Goal: Use online tool/utility: Utilize a website feature to perform a specific function

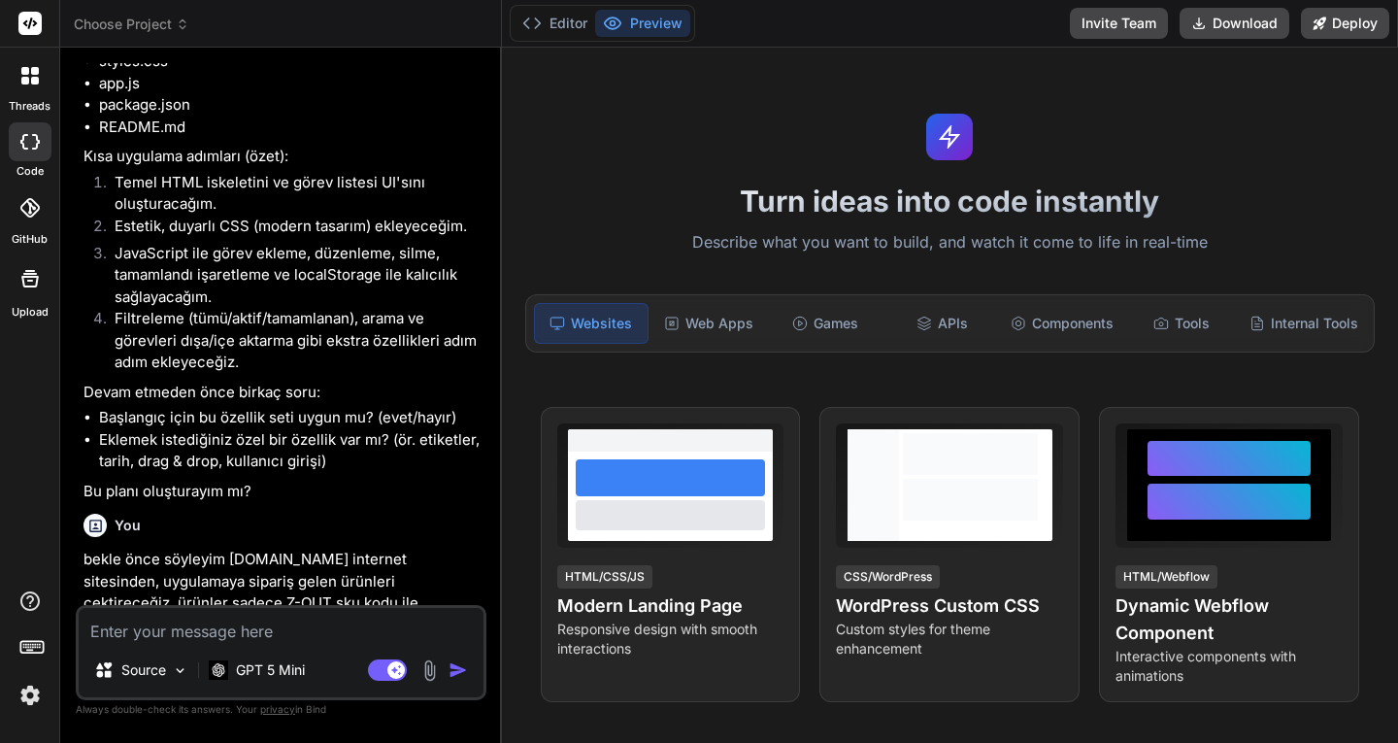
type textarea "x"
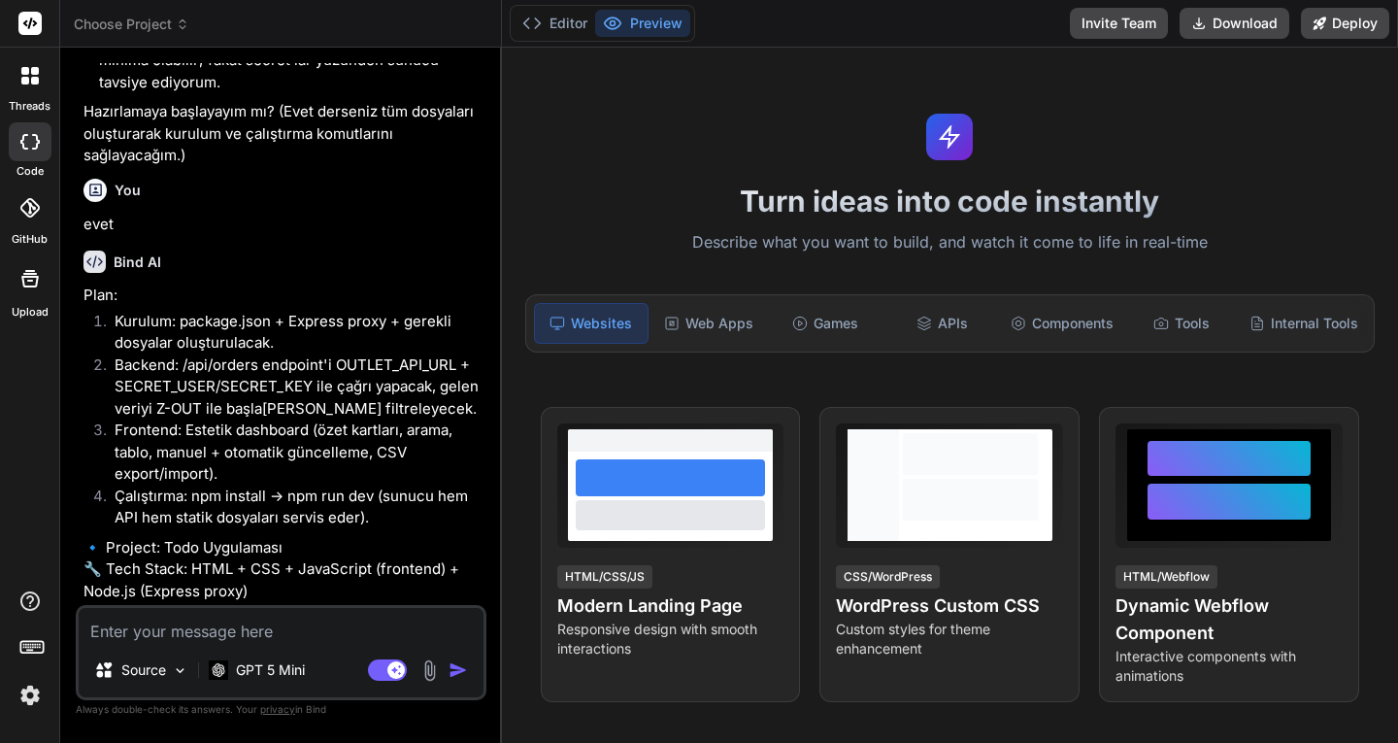
scroll to position [4269, 0]
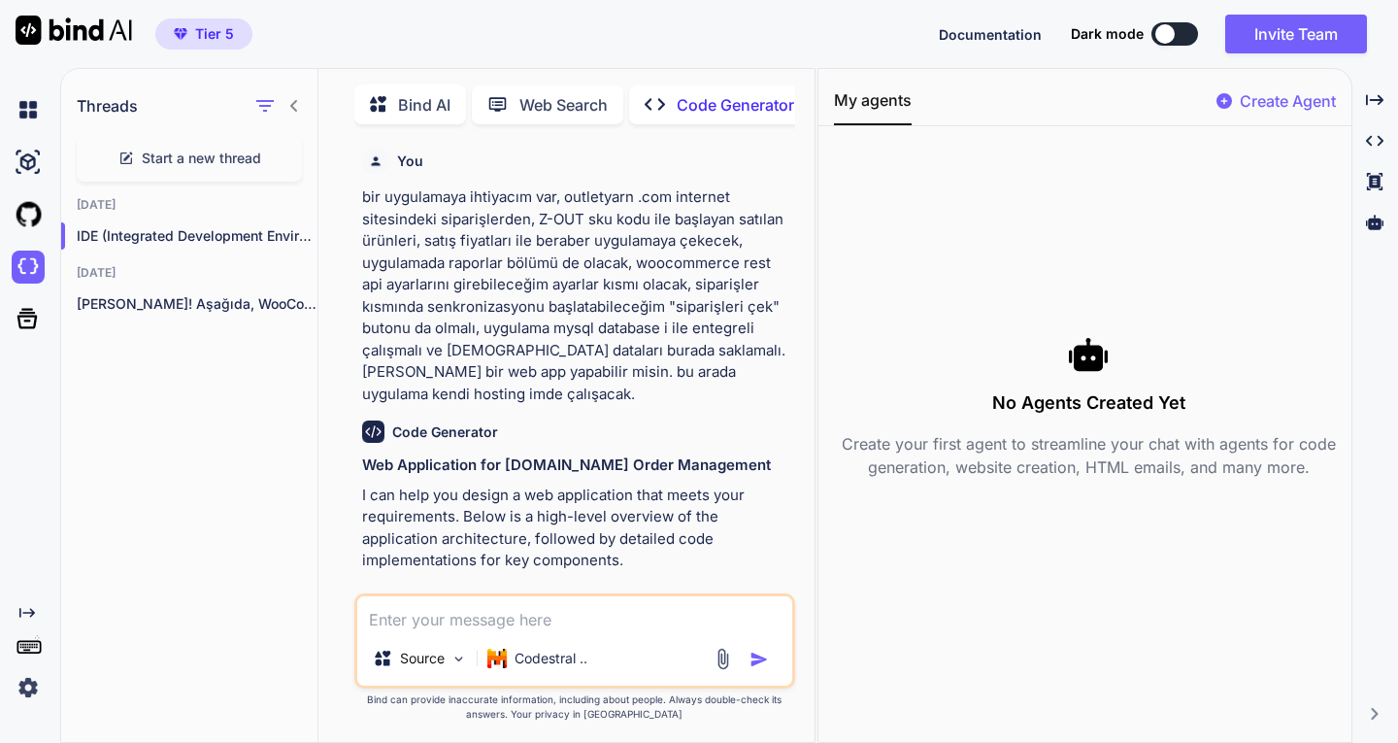
scroll to position [12272, 0]
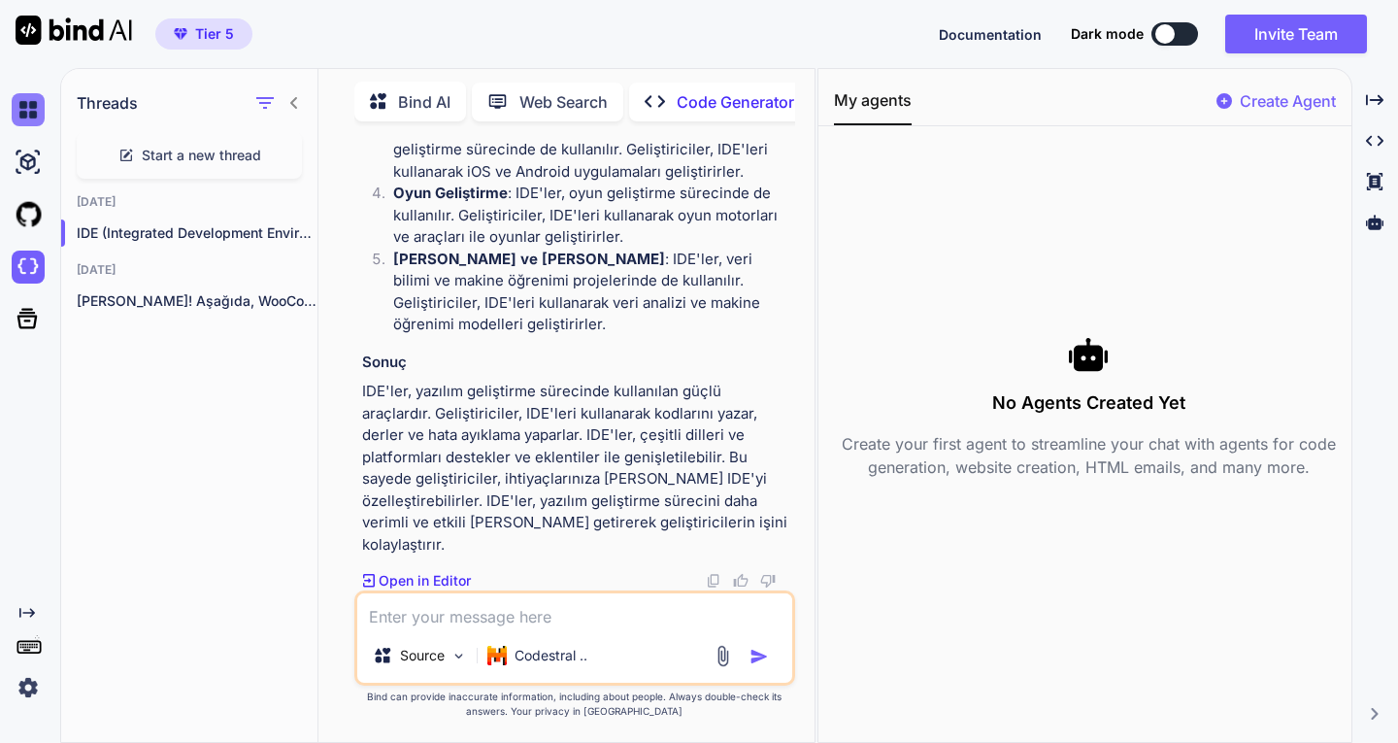
click at [24, 106] on img at bounding box center [28, 109] width 33 height 33
type textarea "x"
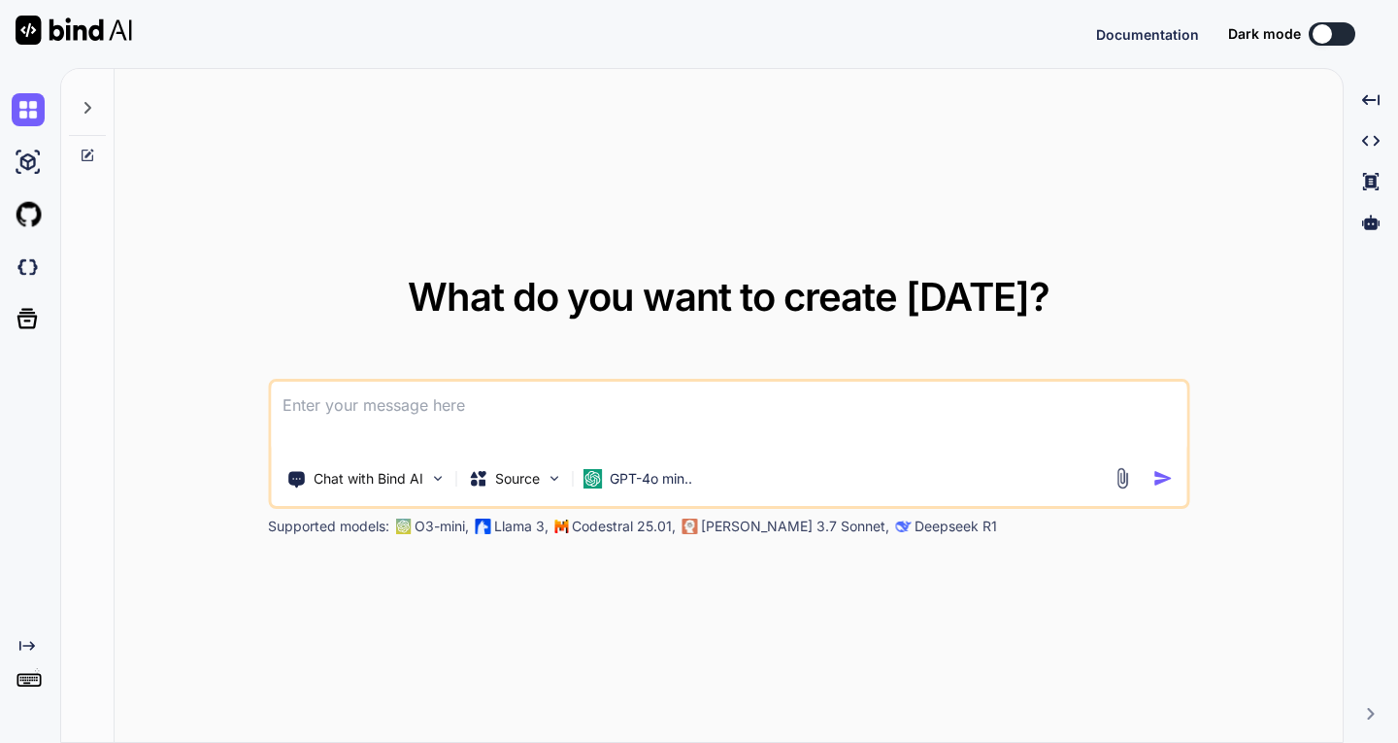
type textarea "x"
click at [454, 402] on textarea at bounding box center [728, 417] width 915 height 72
type textarea "bekle önce söyleyim [DOMAIN_NAME] internet sitesinden, uygulamaya sipariş gelen…"
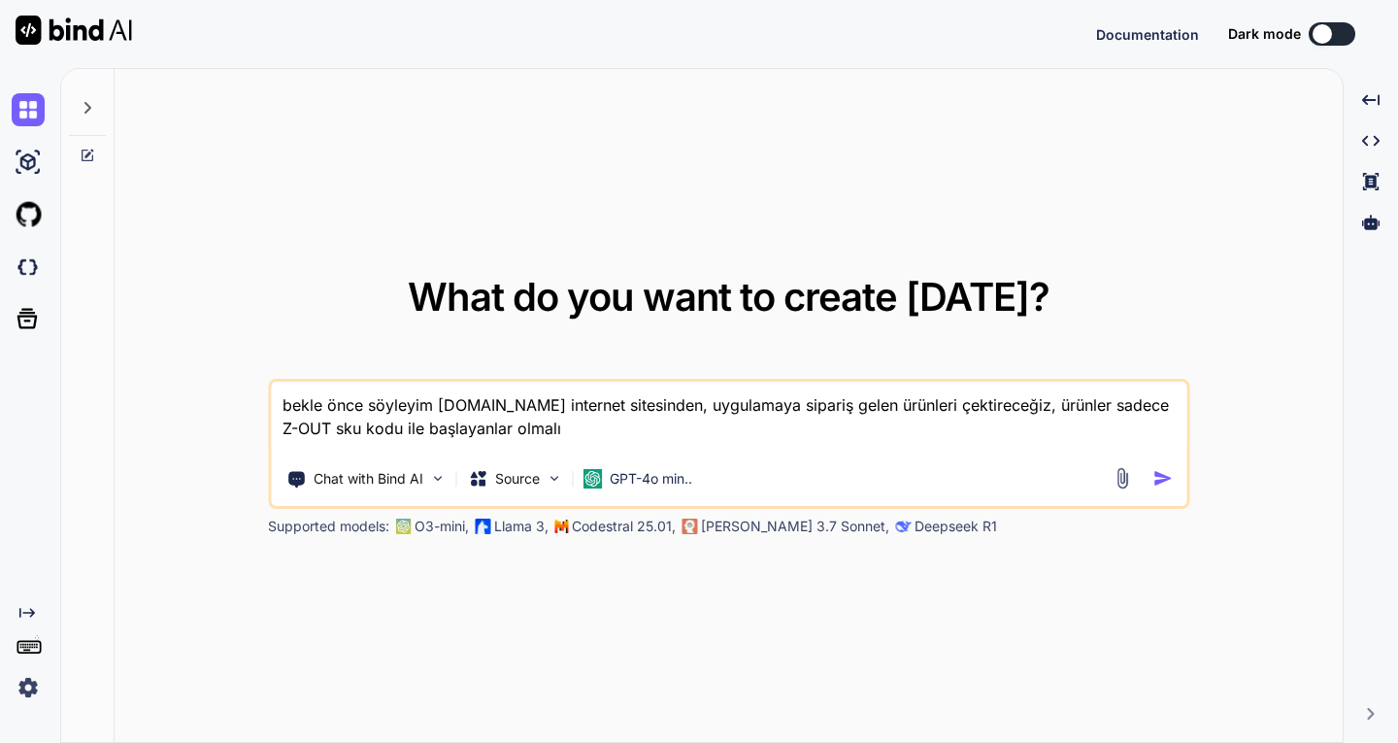
type textarea "x"
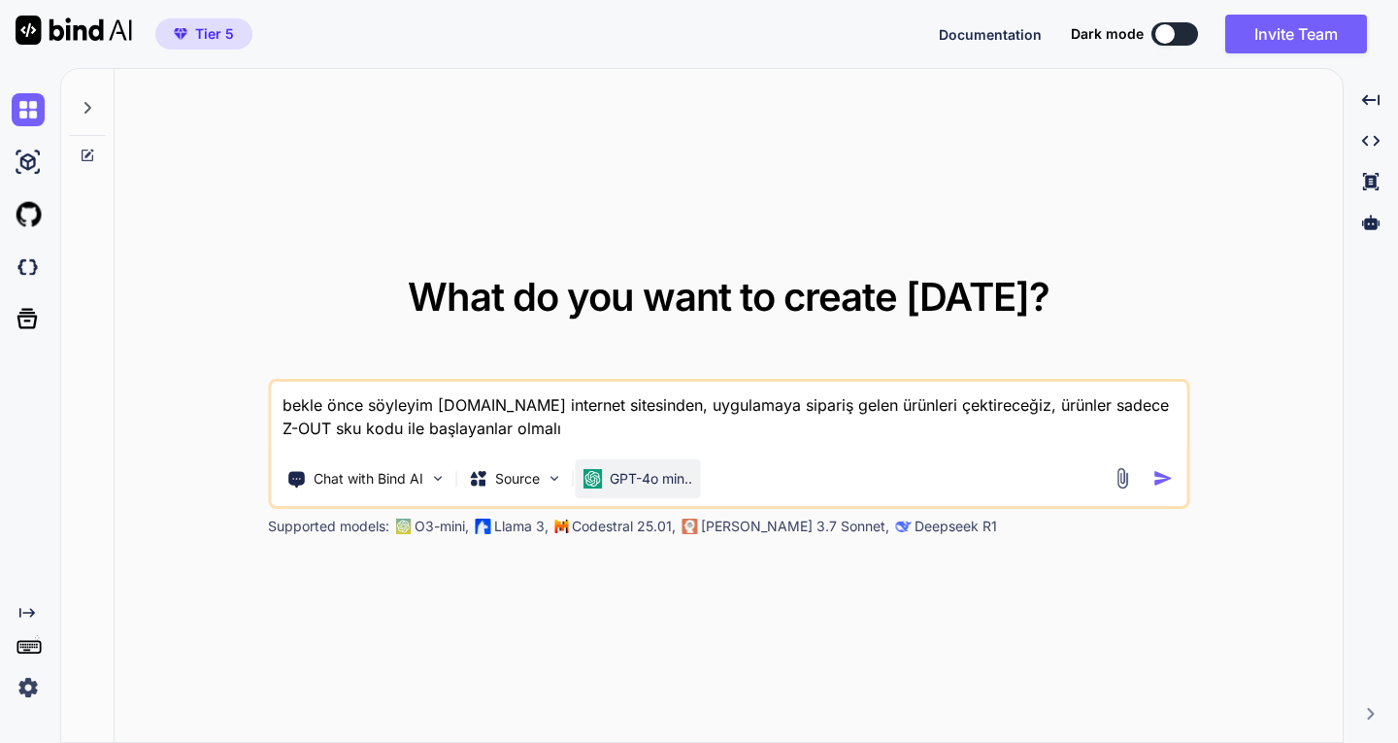
type textarea "bekle önce söyleyim [DOMAIN_NAME] internet sitesinden, uygulamaya sipariş gelen…"
click at [631, 480] on p "GPT-4o min.." at bounding box center [651, 478] width 83 height 19
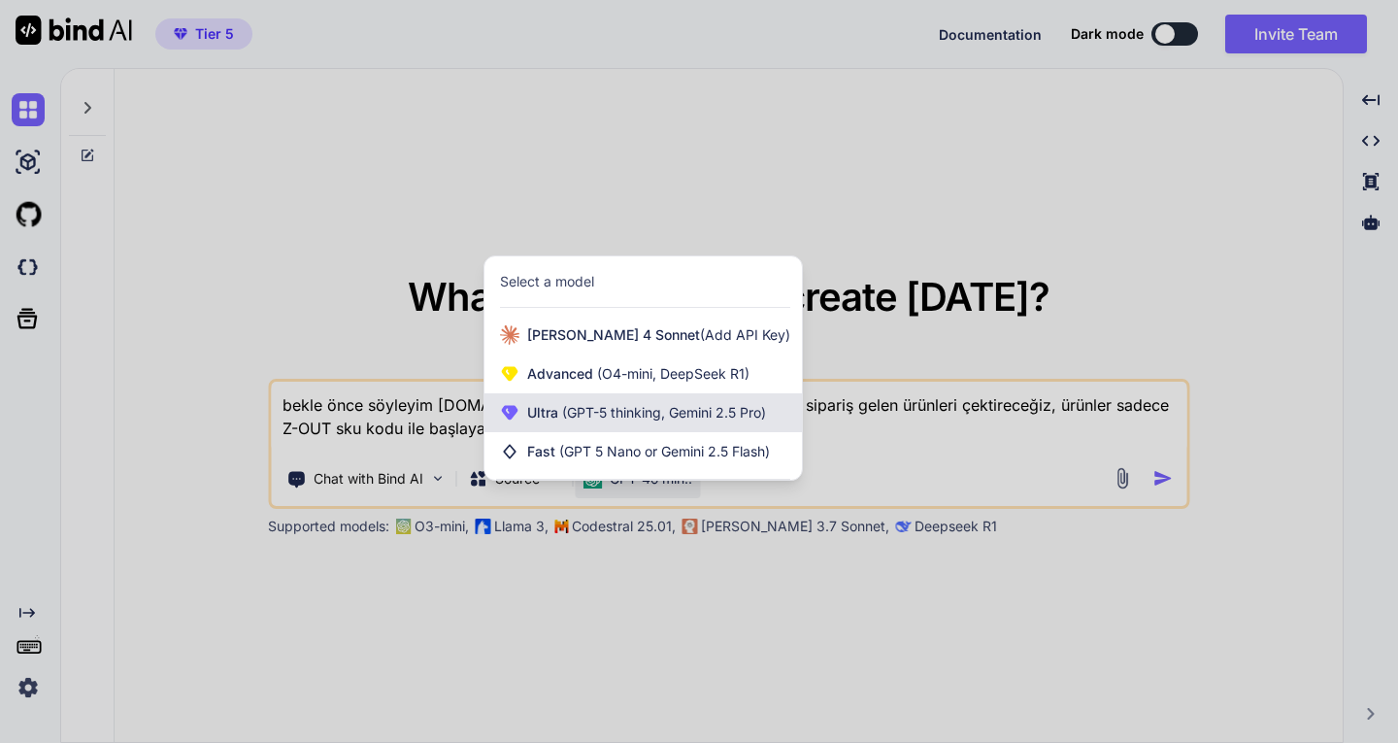
click at [578, 408] on span "(GPT-5 thinking, Gemini 2.5 Pro)" at bounding box center [662, 412] width 208 height 17
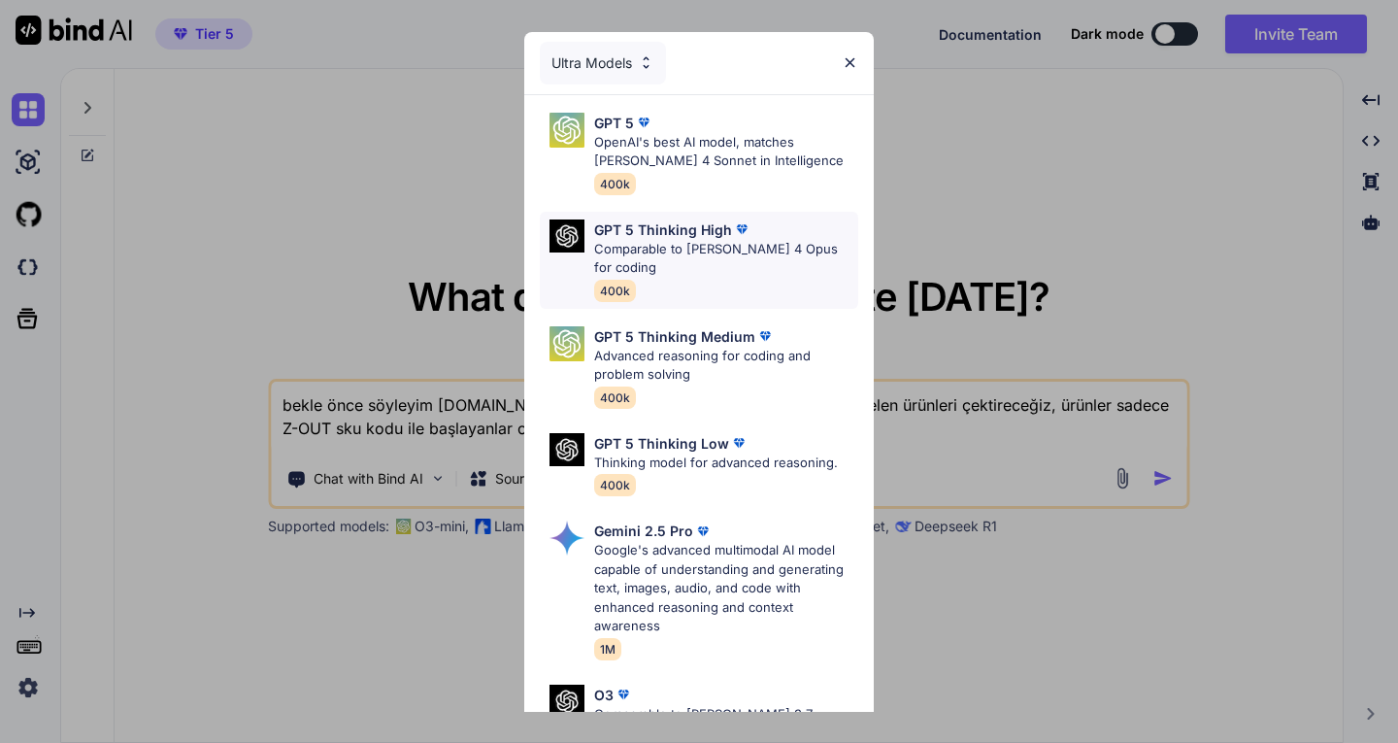
scroll to position [97, 0]
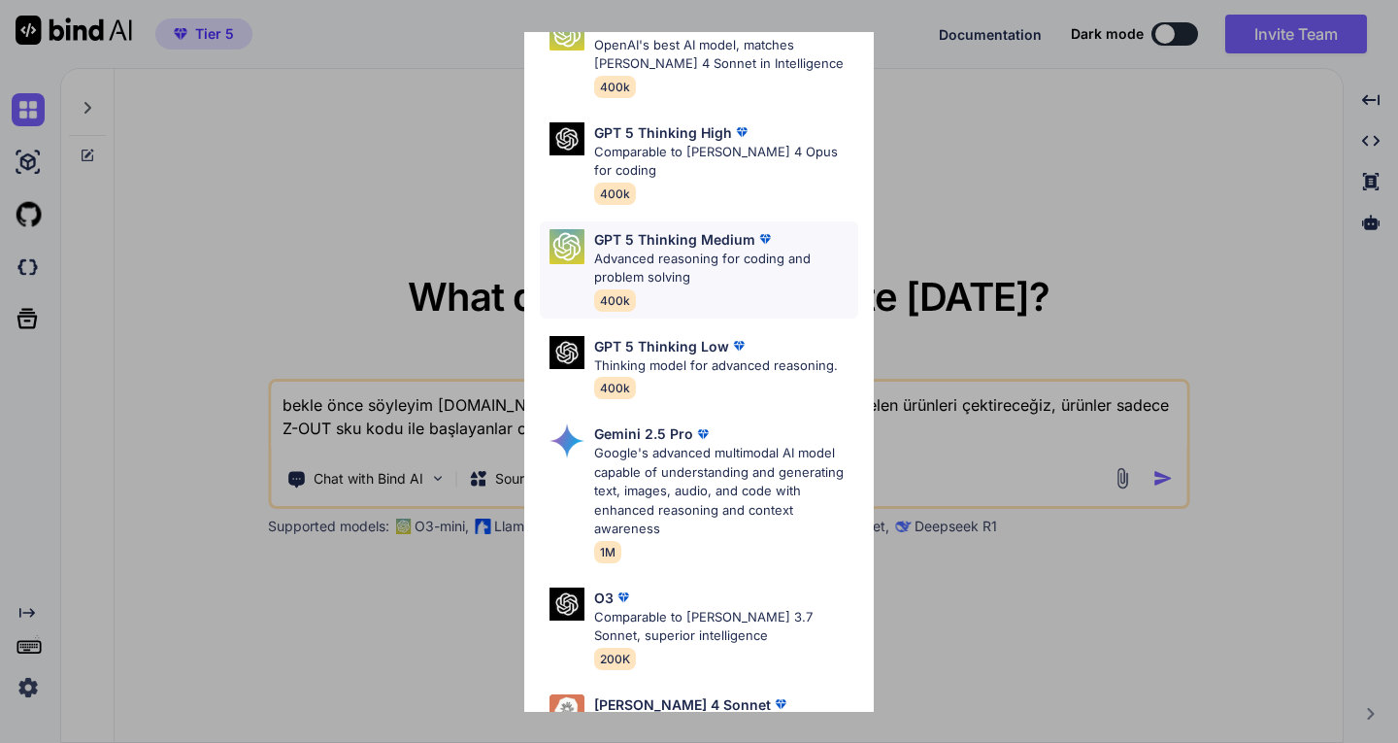
click at [699, 249] on p "Advanced reasoning for coding and problem solving" at bounding box center [726, 268] width 264 height 38
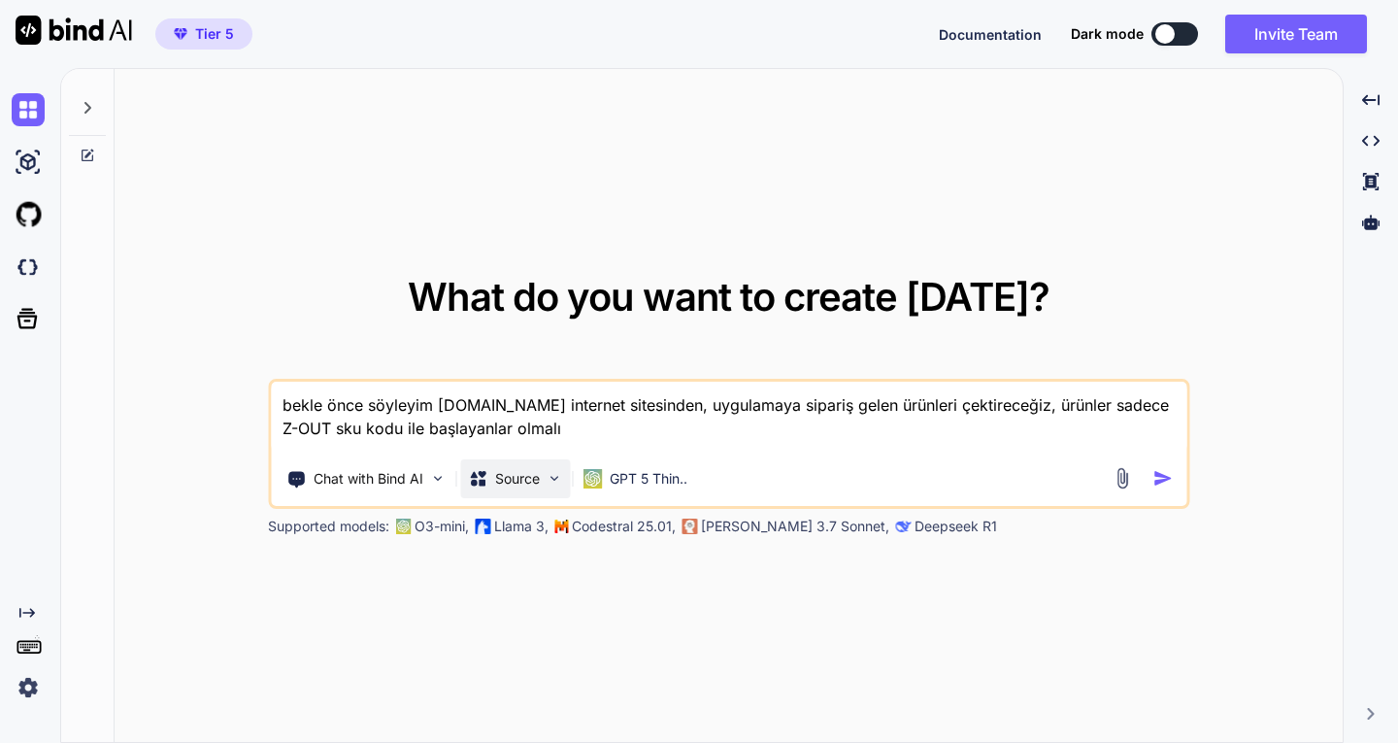
click at [543, 473] on div "Source" at bounding box center [515, 478] width 110 height 39
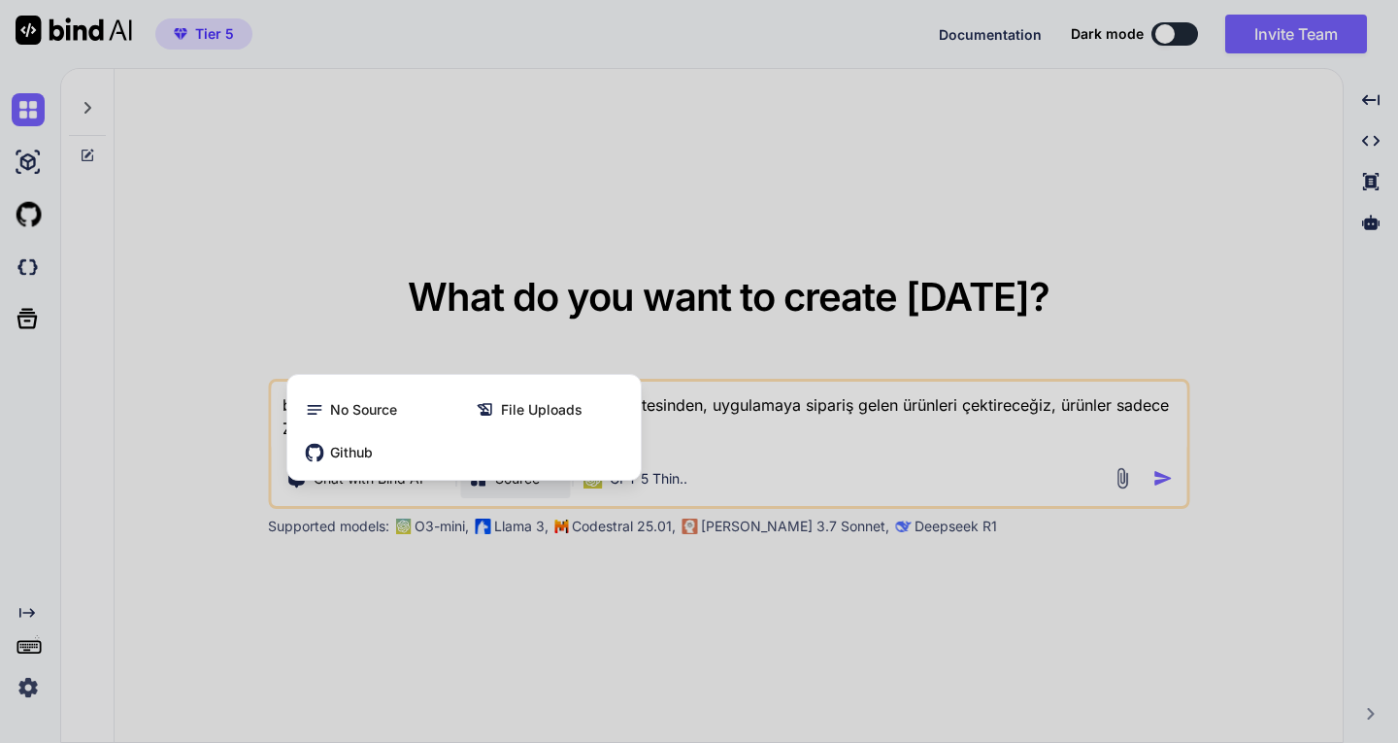
click at [346, 305] on div at bounding box center [699, 371] width 1398 height 743
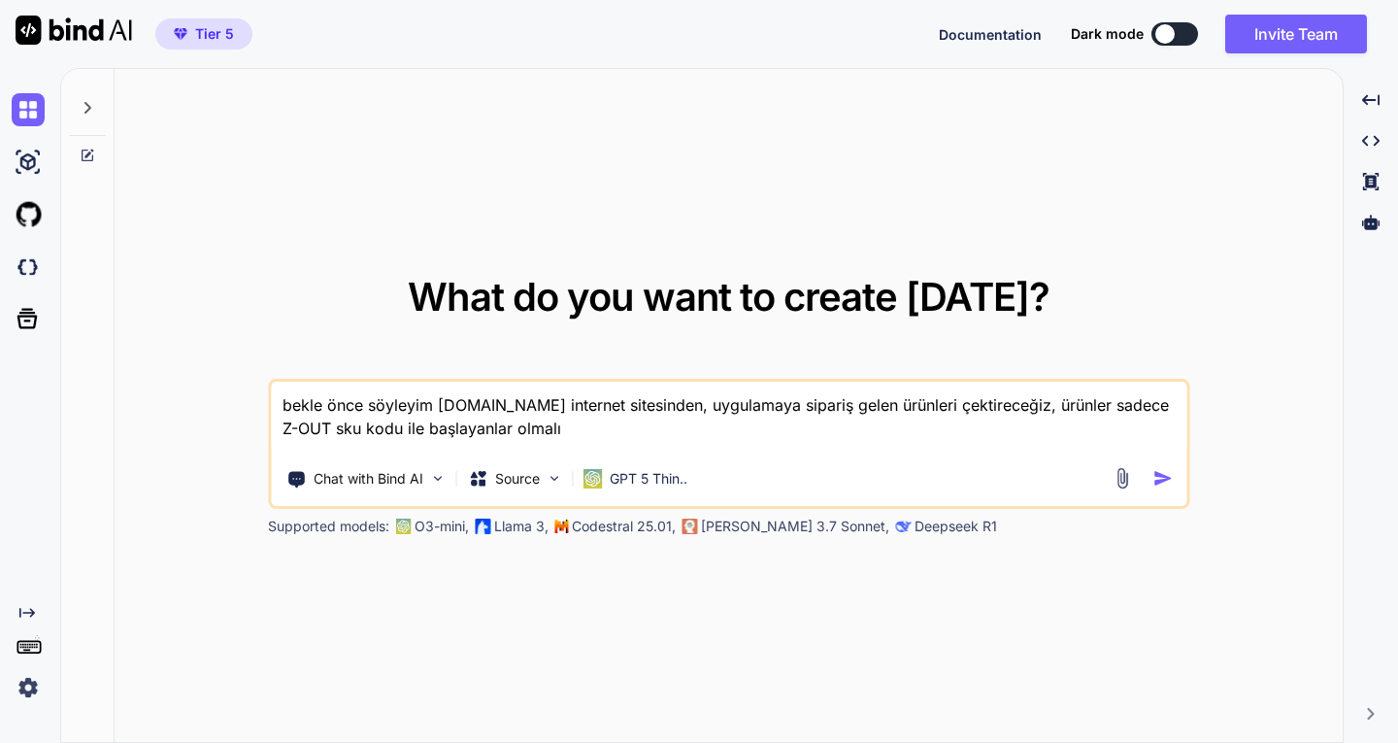
click at [1161, 479] on img "button" at bounding box center [1162, 478] width 20 height 20
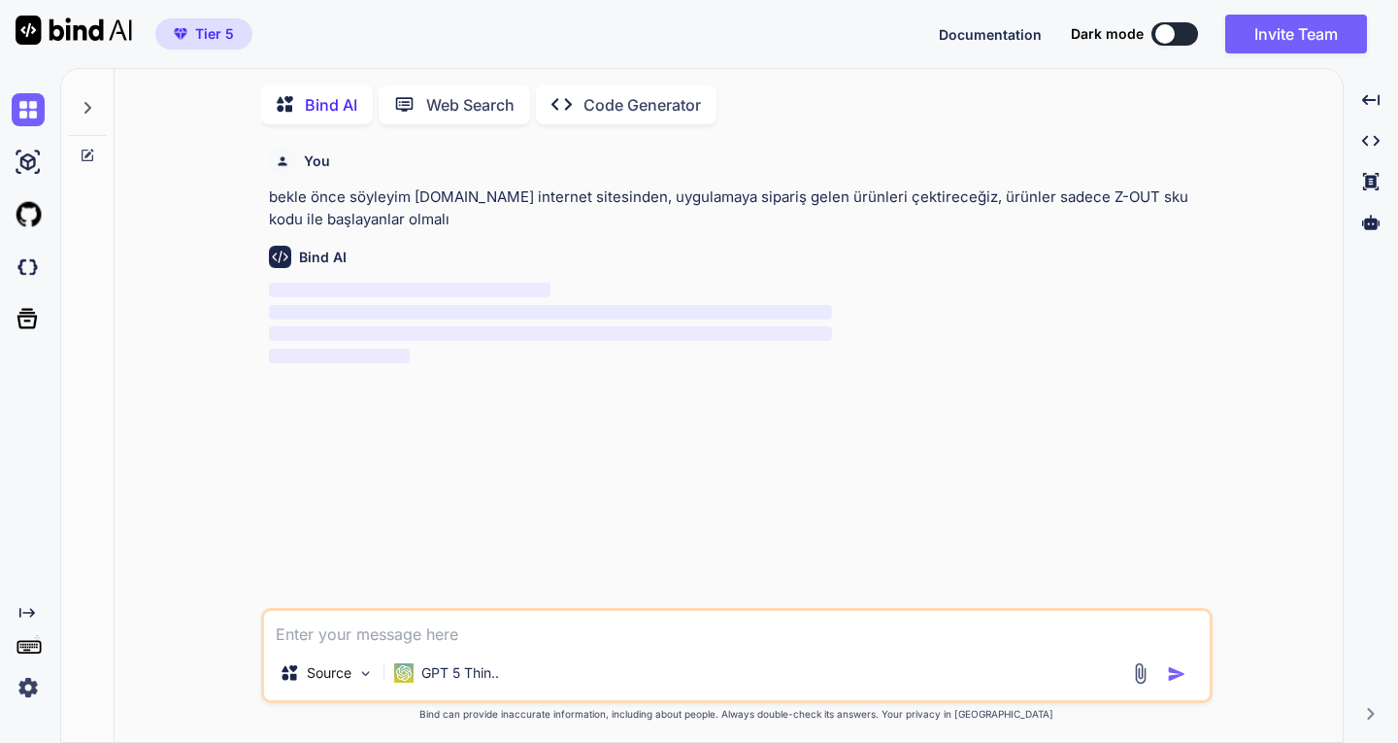
scroll to position [8, 0]
type textarea "x"
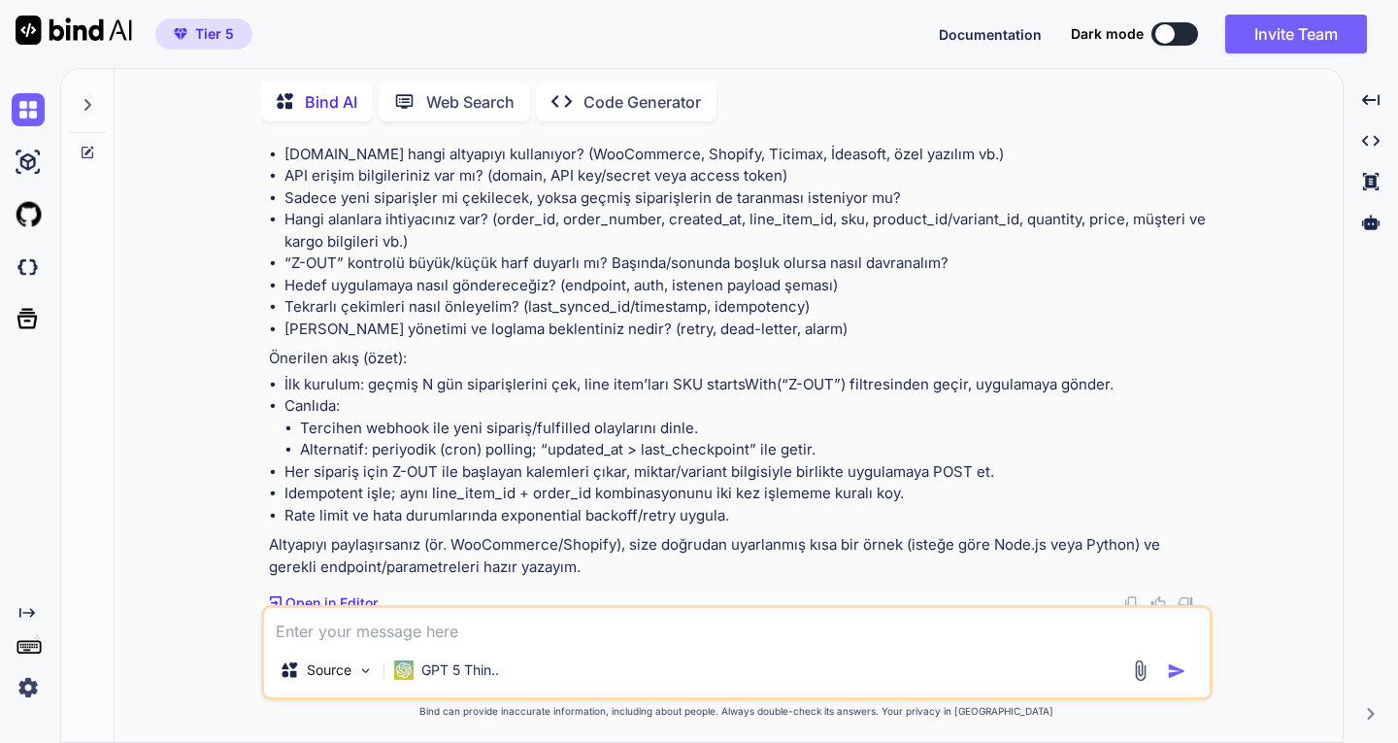
scroll to position [218, 0]
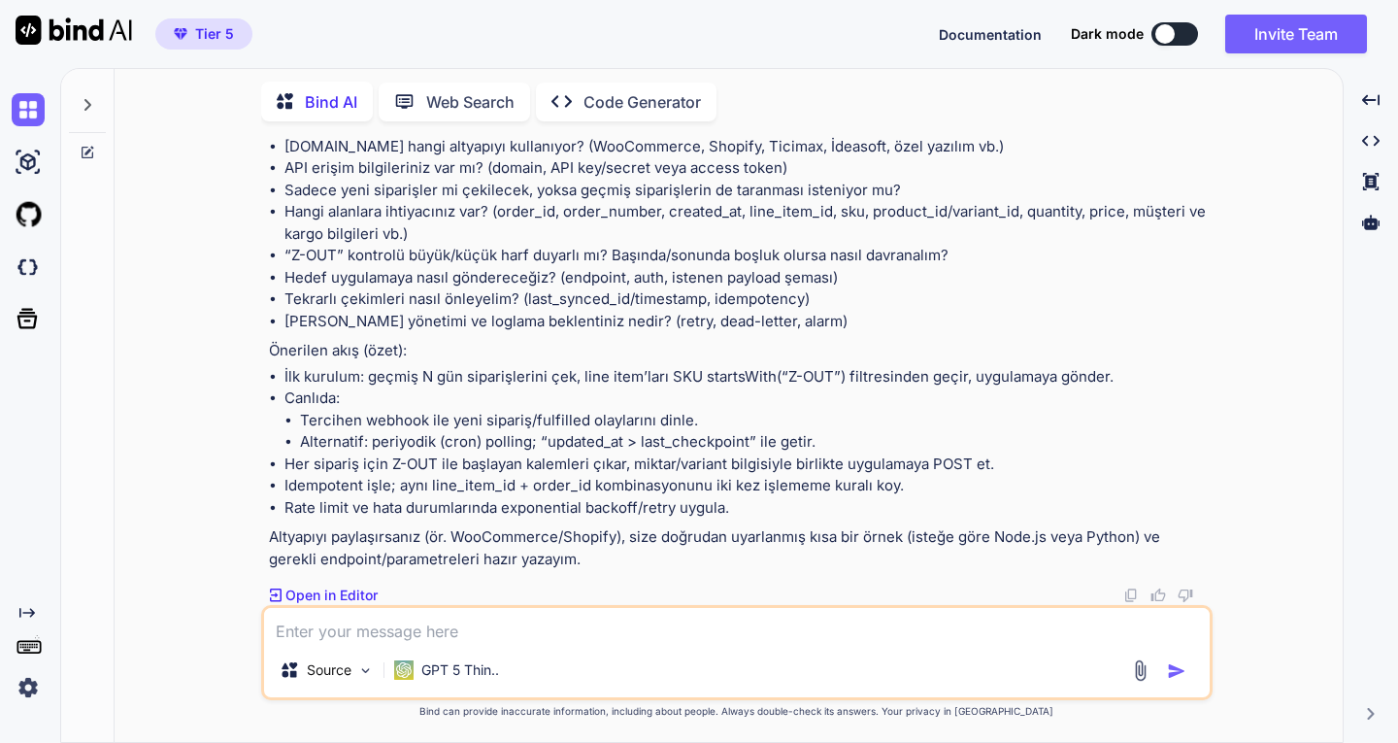
click at [469, 625] on textarea at bounding box center [736, 625] width 945 height 35
type textarea "woocommerce"
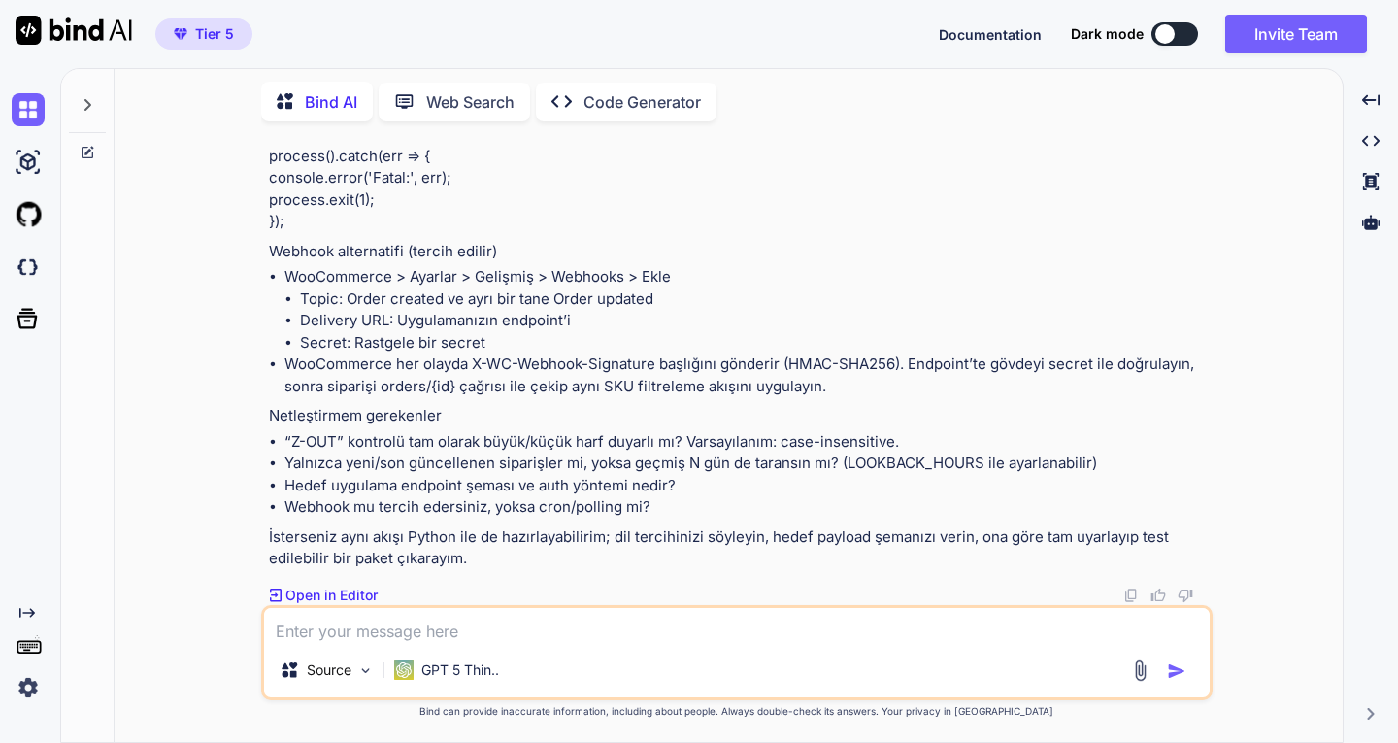
scroll to position [5634, 0]
click at [1365, 137] on icon "Created with Pixso." at bounding box center [1370, 140] width 17 height 17
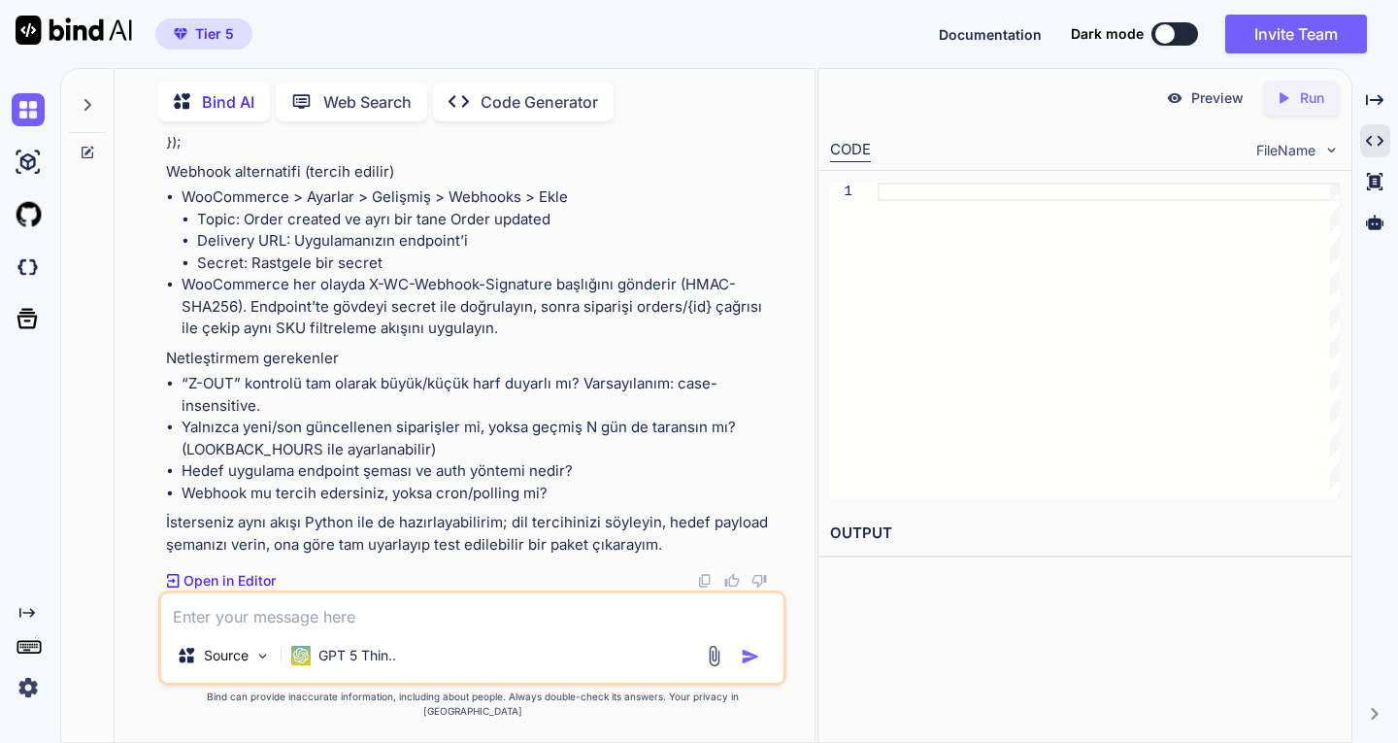
scroll to position [5998, 0]
click at [378, 628] on textarea at bounding box center [471, 610] width 621 height 35
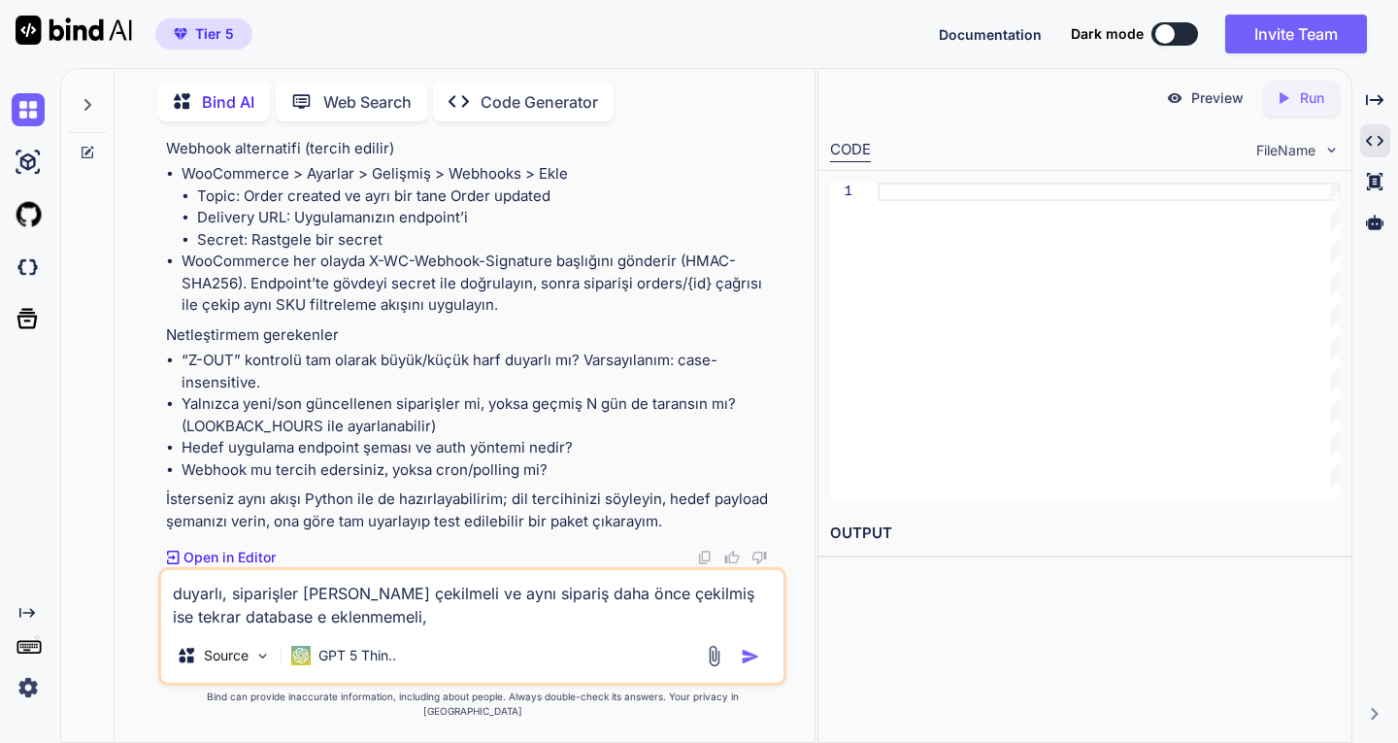
scroll to position [6021, 0]
type textarea "duyarlı, siparişler [PERSON_NAME] çekilmeli ve aynı sipariş daha önce çekilmiş …"
click at [747, 666] on img "button" at bounding box center [750, 655] width 19 height 19
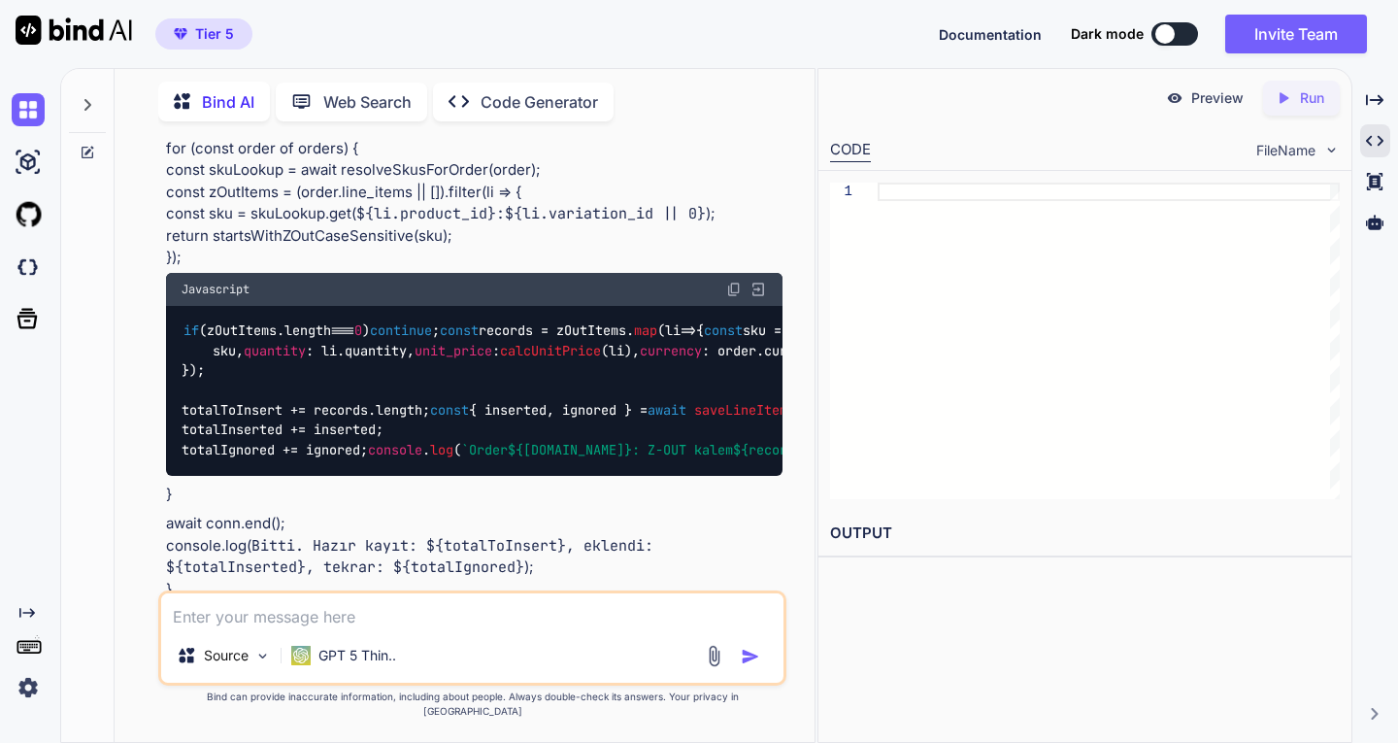
scroll to position [10593, 0]
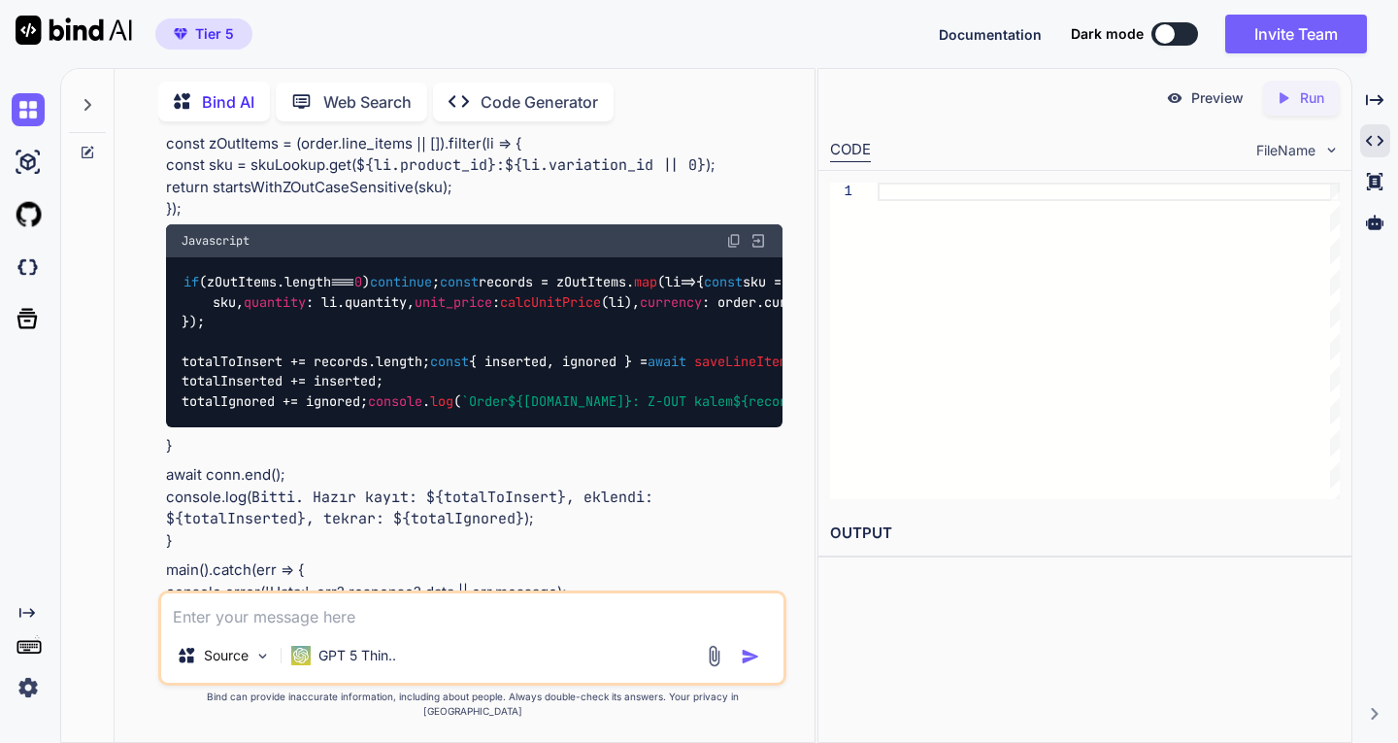
click at [1290, 95] on icon "Created with Pixso." at bounding box center [1282, 97] width 17 height 17
click at [1049, 284] on div at bounding box center [1108, 340] width 462 height 316
click at [912, 192] on div at bounding box center [1108, 340] width 462 height 316
click at [1384, 225] on div at bounding box center [1375, 222] width 30 height 33
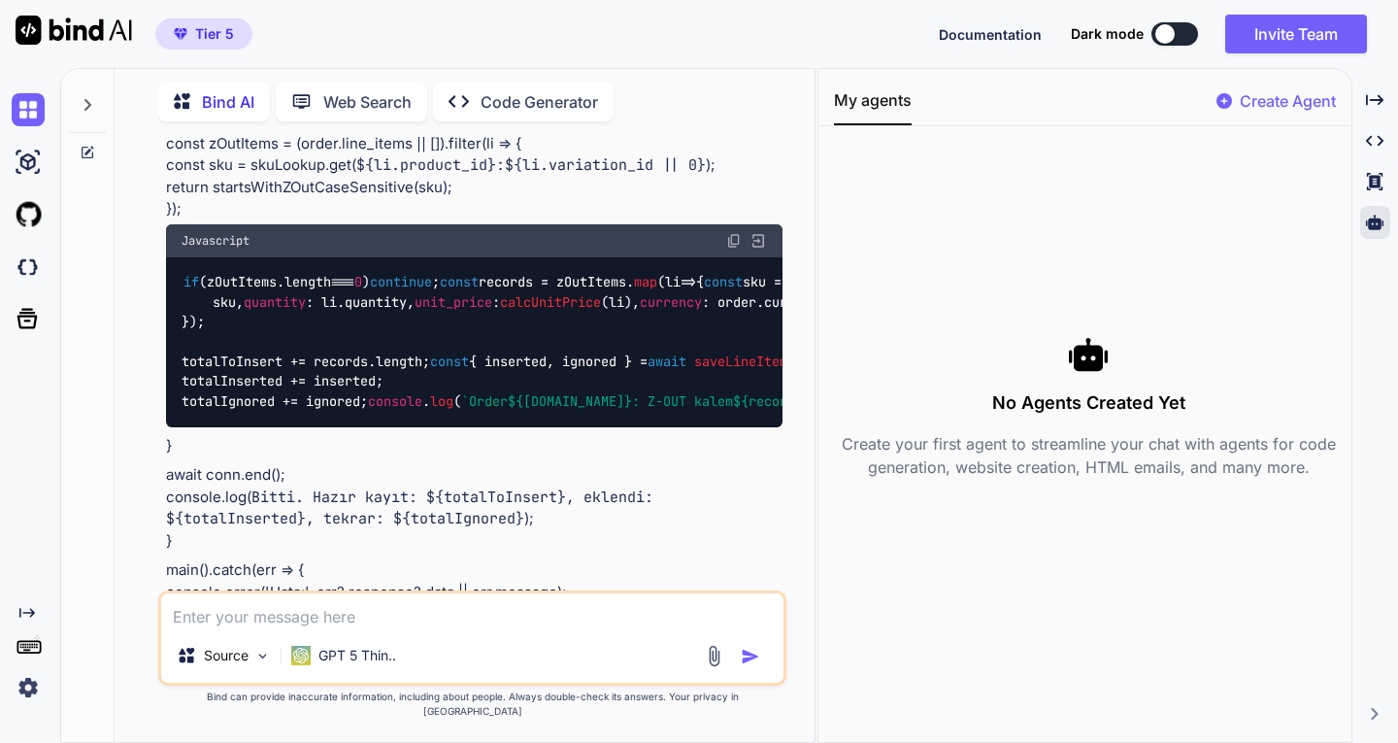
click at [1274, 96] on p "Create Agent" at bounding box center [1288, 100] width 96 height 23
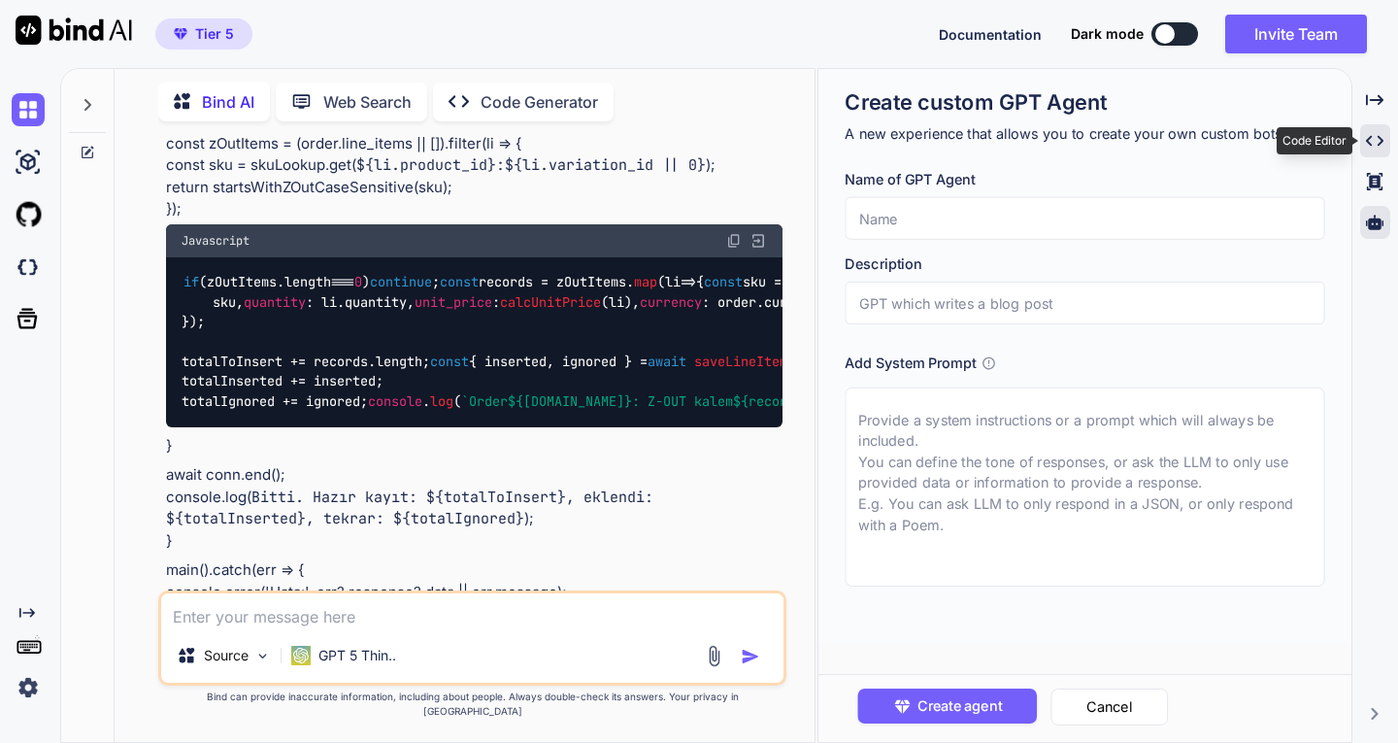
click at [1377, 135] on icon "Created with Pixso." at bounding box center [1374, 140] width 17 height 17
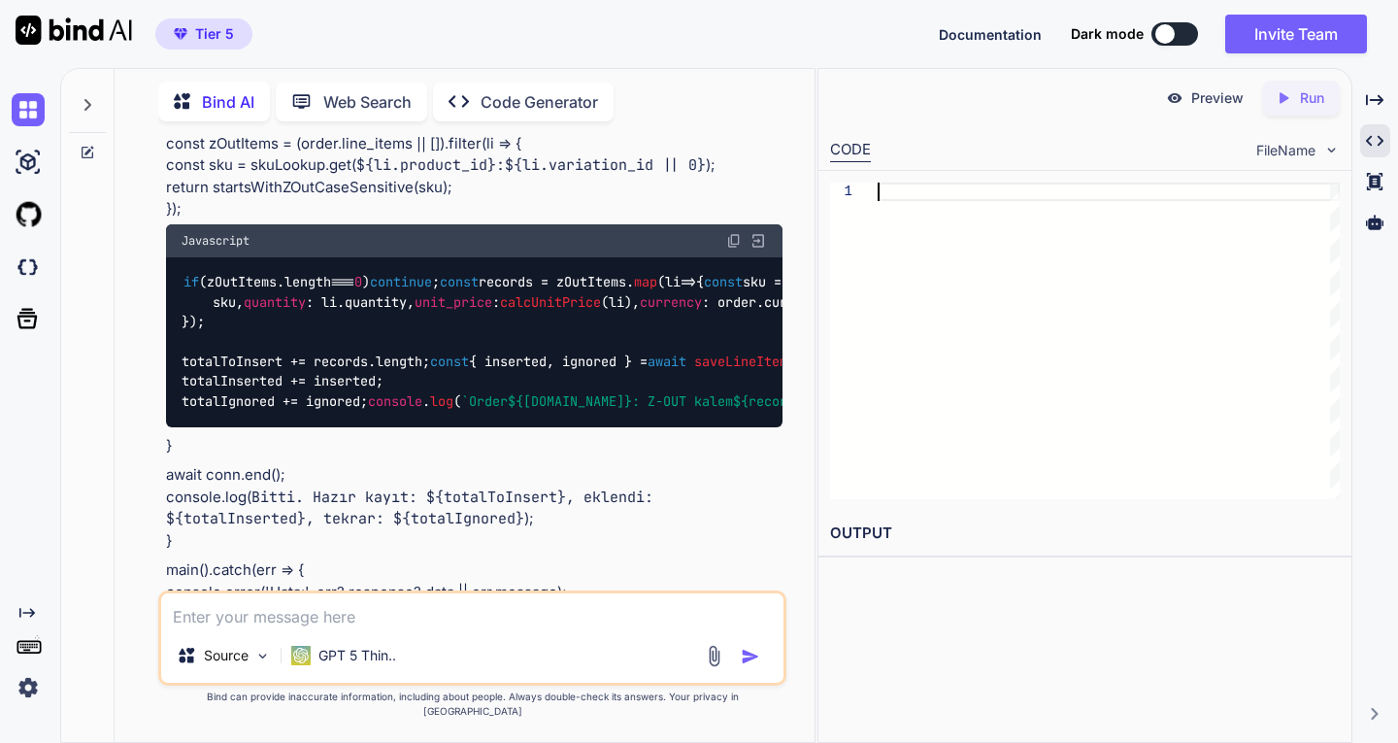
click at [944, 265] on div at bounding box center [1108, 340] width 462 height 316
click at [1268, 149] on span "FileName" at bounding box center [1285, 150] width 59 height 19
click at [1328, 147] on img at bounding box center [1331, 150] width 17 height 17
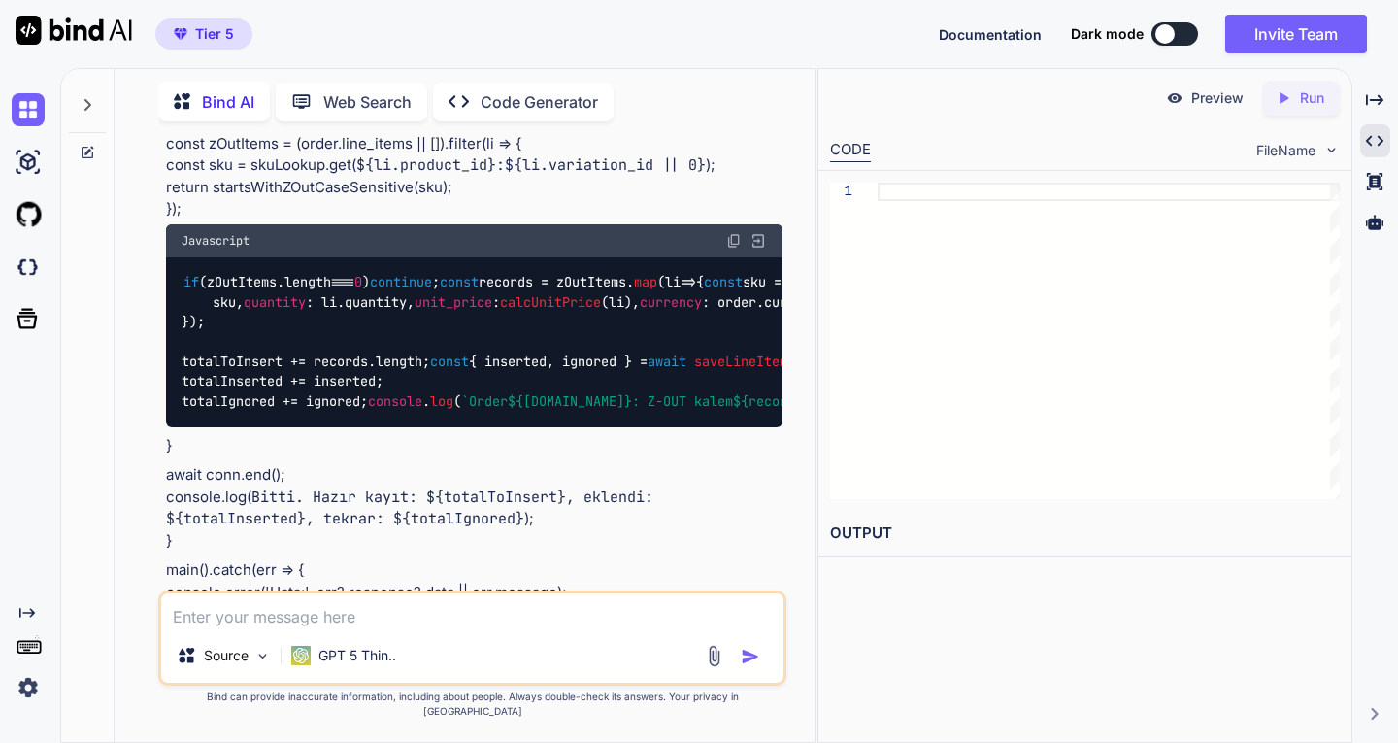
click at [1281, 92] on icon "Created with Pixso." at bounding box center [1282, 97] width 17 height 17
click at [1192, 91] on p "Preview" at bounding box center [1217, 97] width 52 height 19
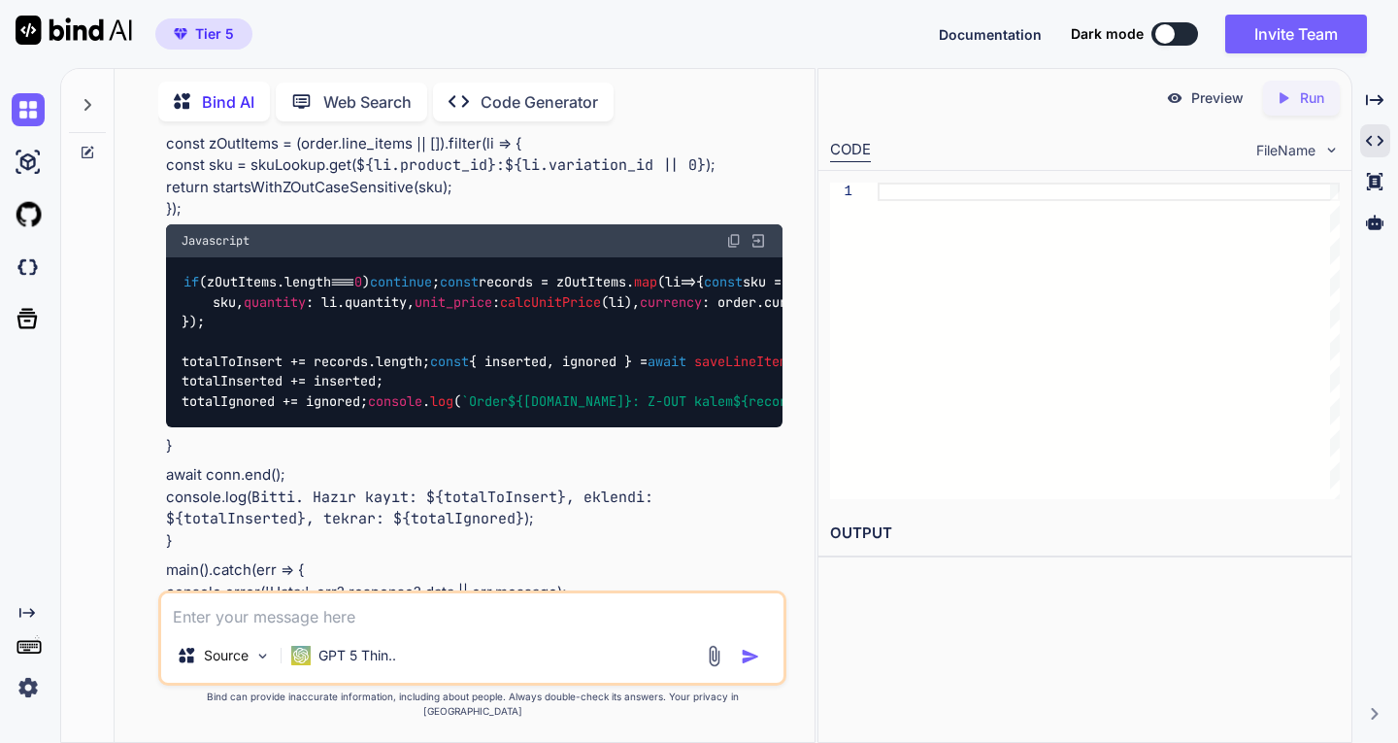
click at [840, 142] on div "CODE" at bounding box center [850, 150] width 41 height 23
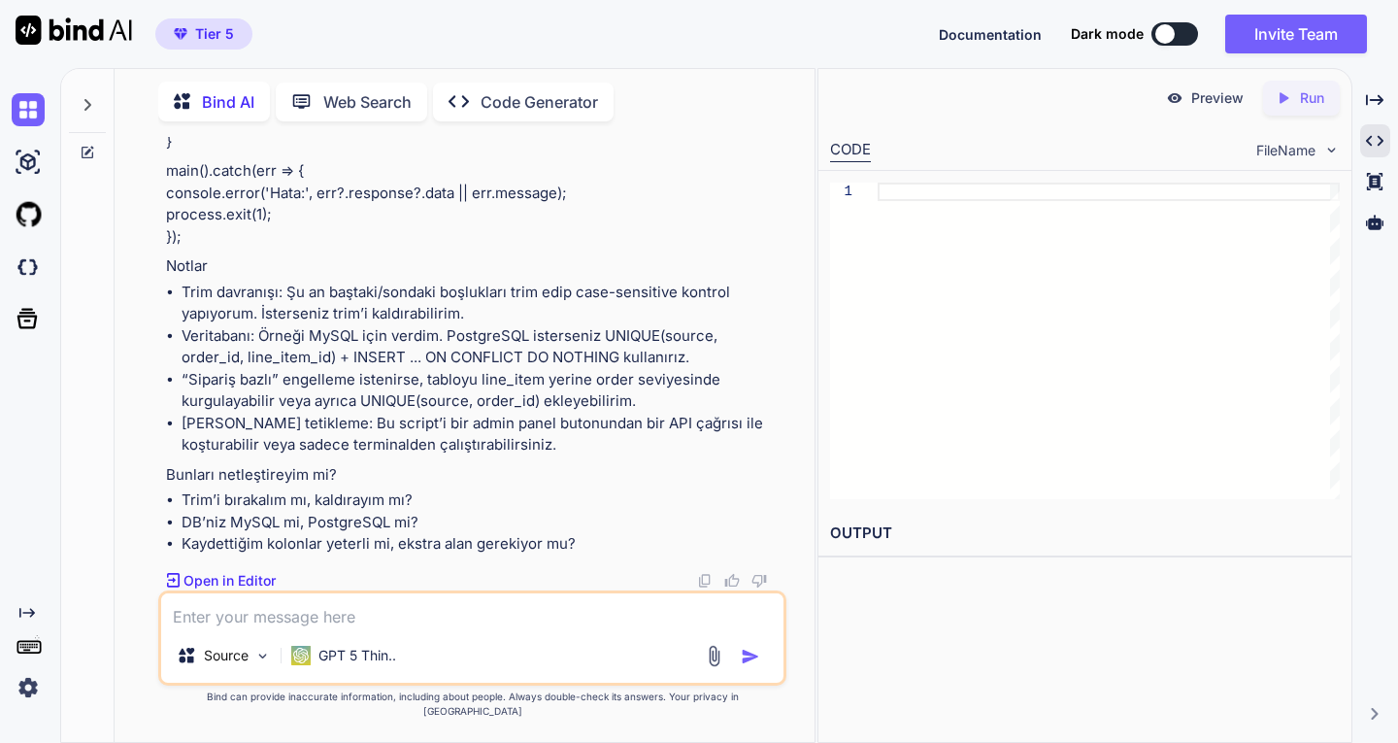
scroll to position [12123, 0]
click at [346, 627] on textarea at bounding box center [471, 610] width 621 height 35
type textarea "ben tier5 plandayım ide kredisi nedir"
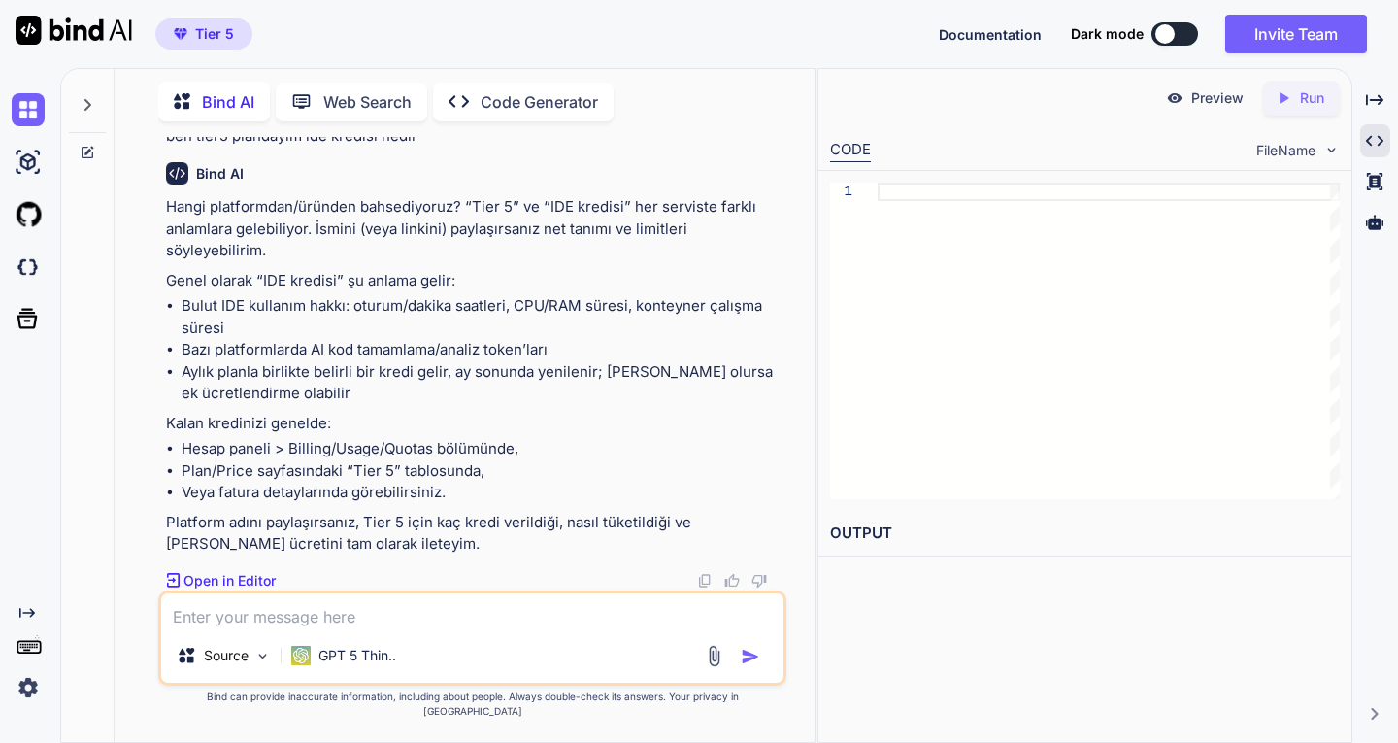
scroll to position [12537, 0]
type textarea "boşver, sen kodlara göre dosyaları oluşturabiliyor musun"
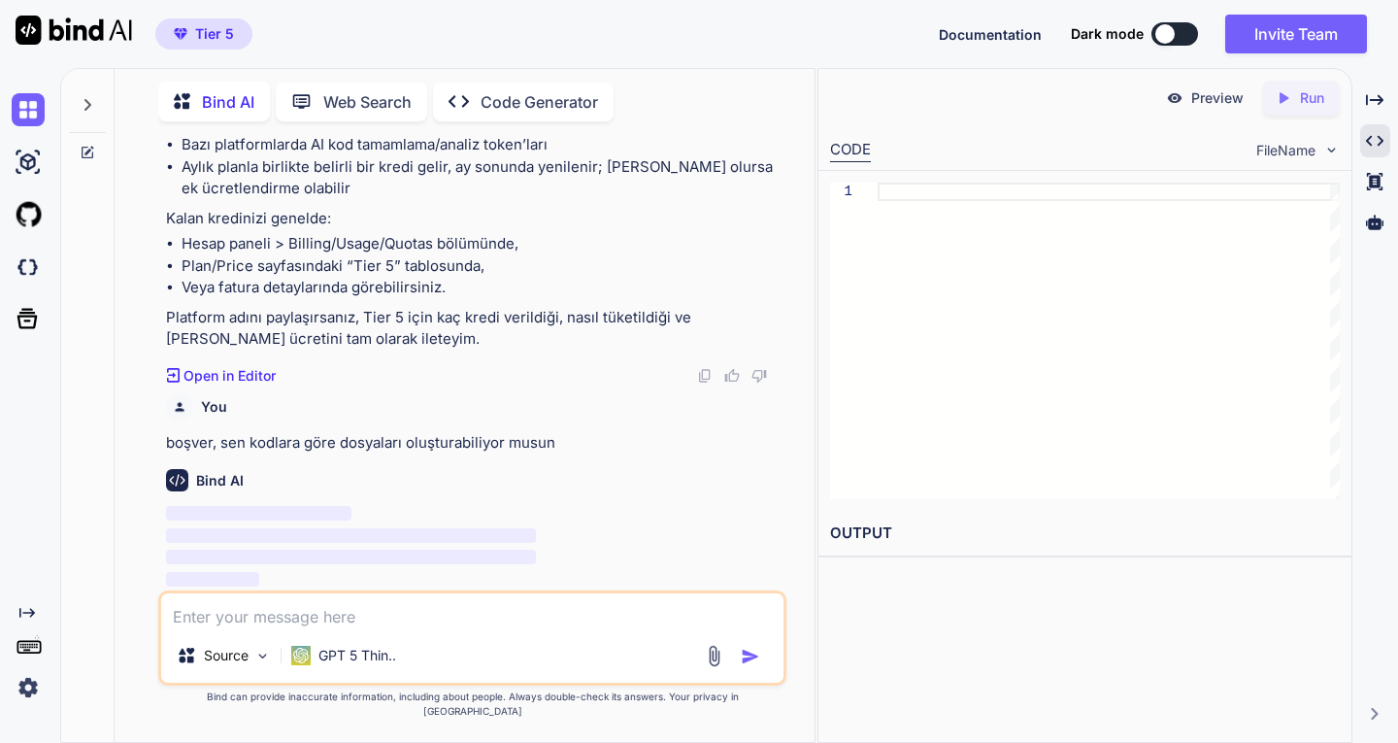
scroll to position [12840, 0]
click at [17, 161] on img at bounding box center [28, 162] width 33 height 33
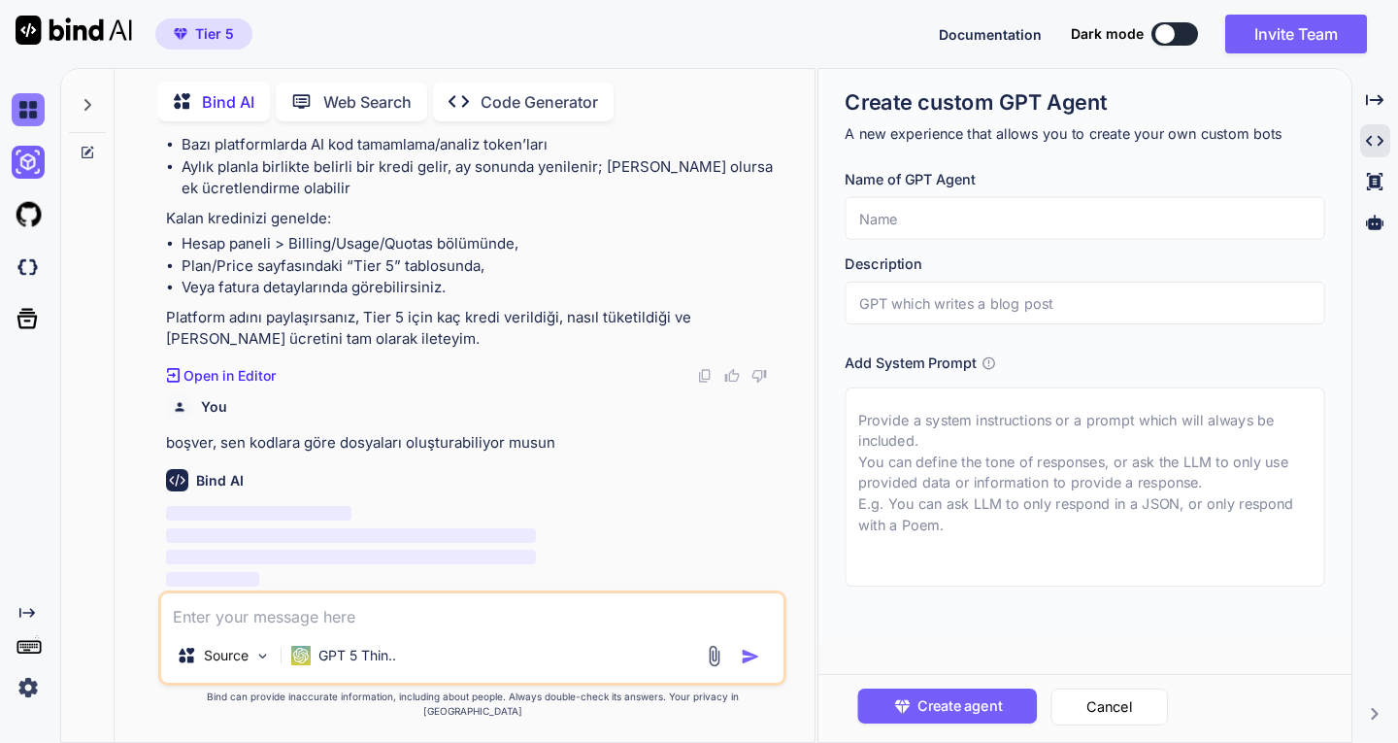
click at [26, 108] on img at bounding box center [28, 109] width 33 height 33
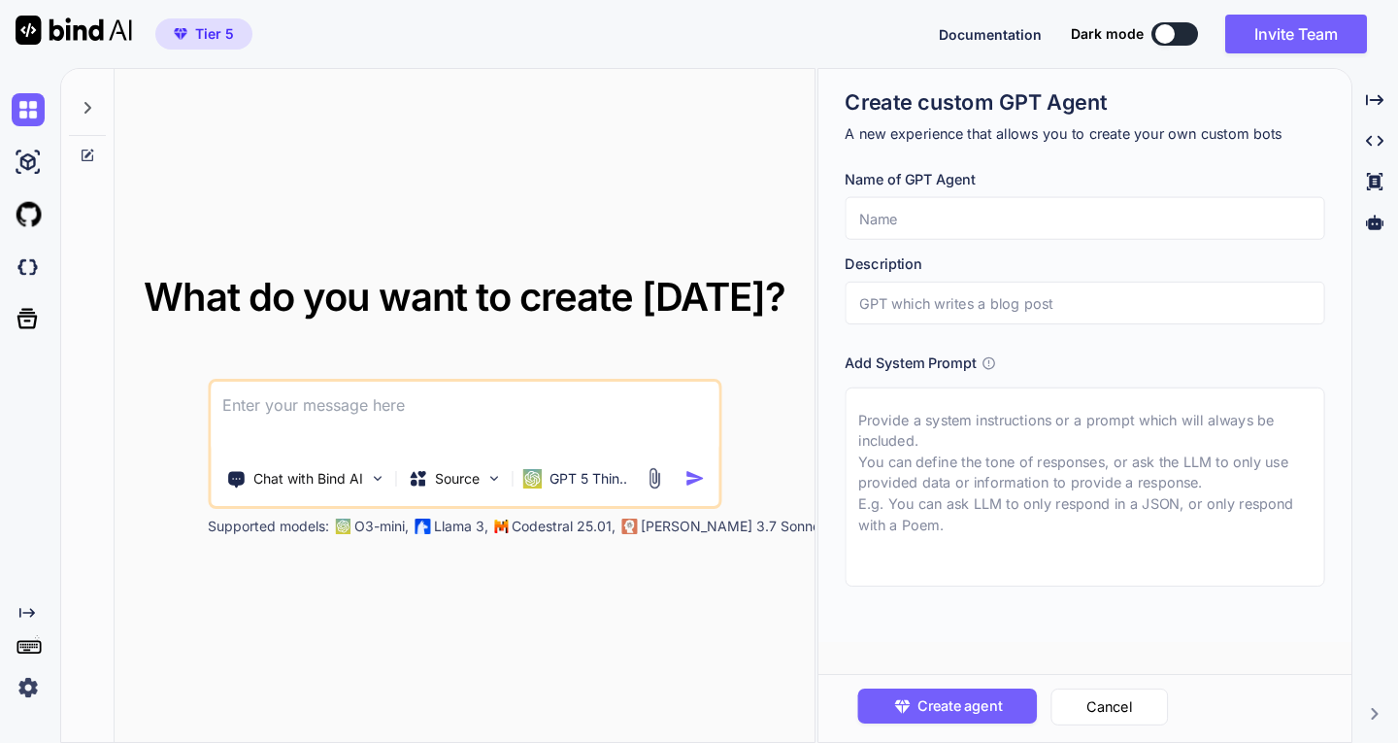
click at [88, 109] on icon at bounding box center [87, 108] width 7 height 12
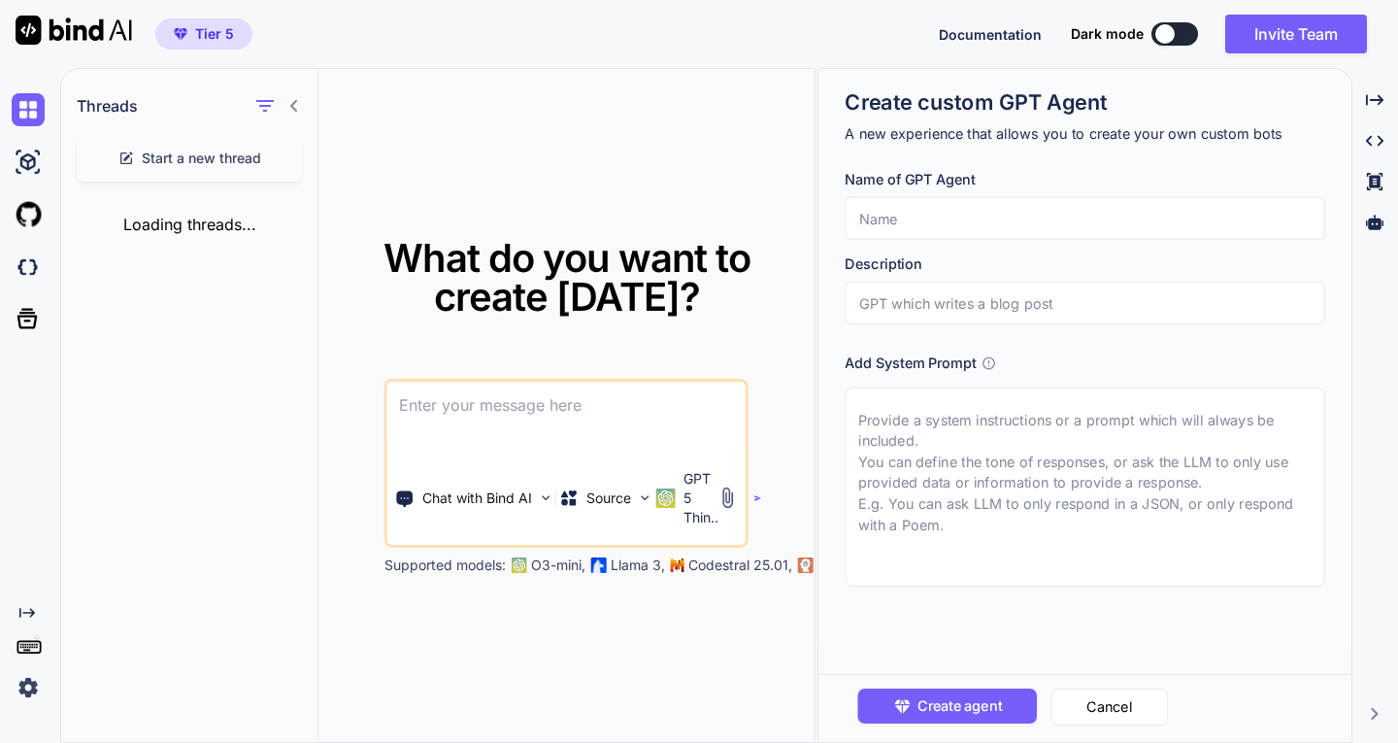
click at [194, 223] on div "Loading threads..." at bounding box center [189, 224] width 256 height 54
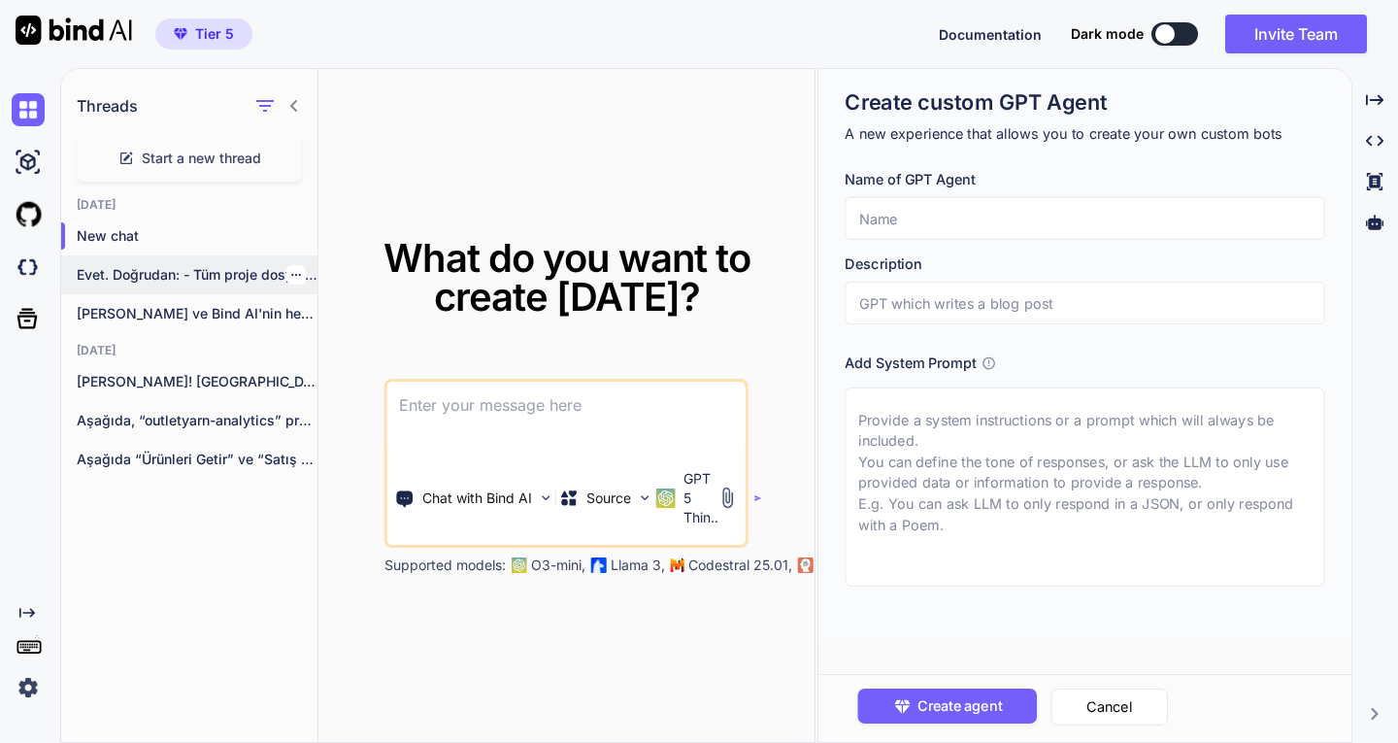
click at [181, 268] on p "Evet. Doğrudan: - Tüm proje dosya yapısını..." at bounding box center [197, 274] width 241 height 19
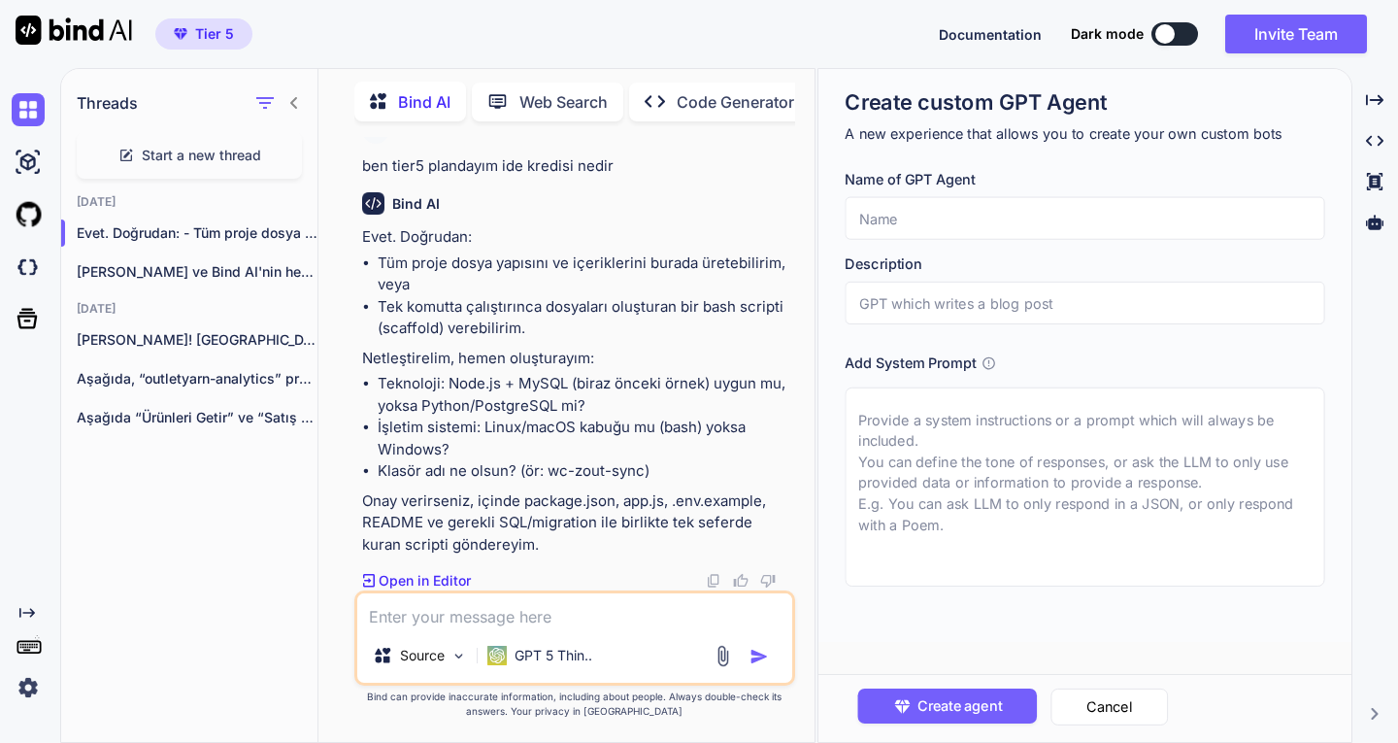
scroll to position [13836, 0]
click at [291, 99] on icon at bounding box center [293, 103] width 7 height 12
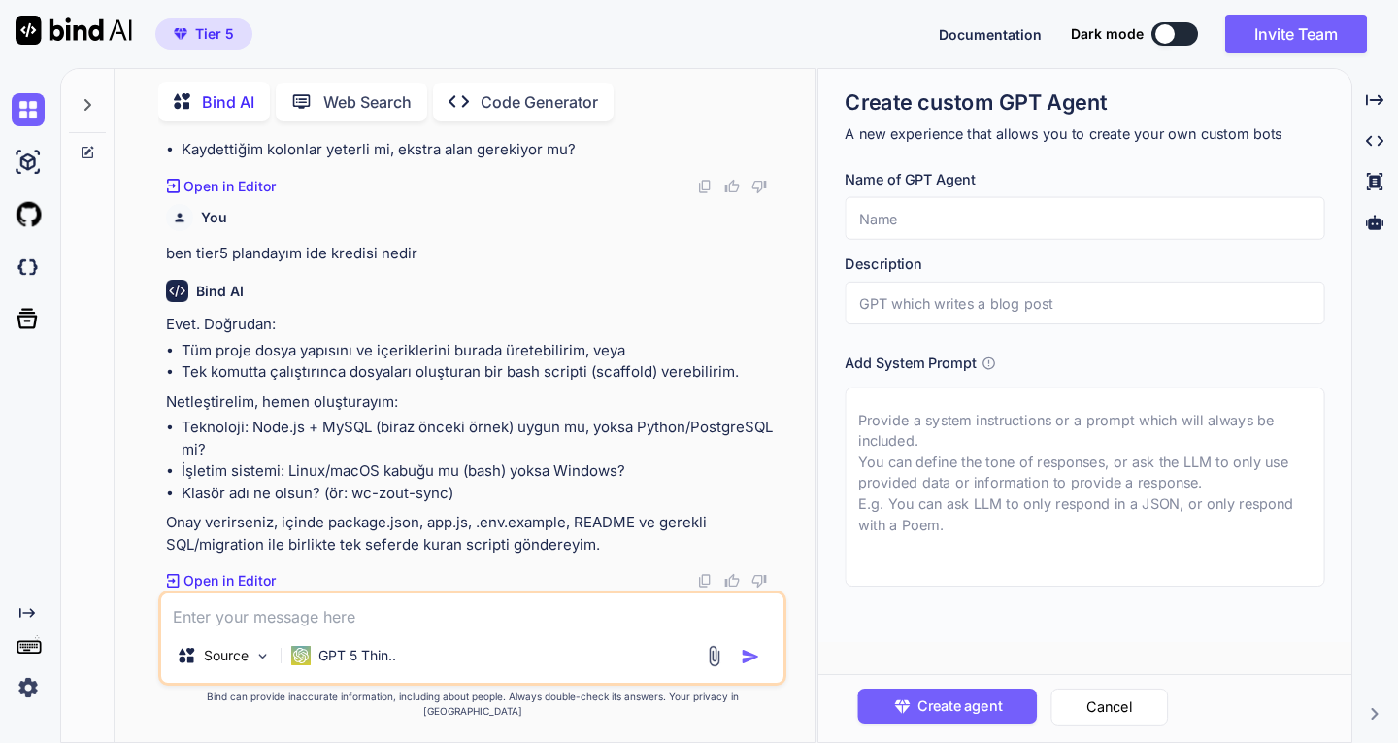
click at [299, 622] on textarea at bounding box center [471, 610] width 621 height 35
type textarea "gönder bakalım"
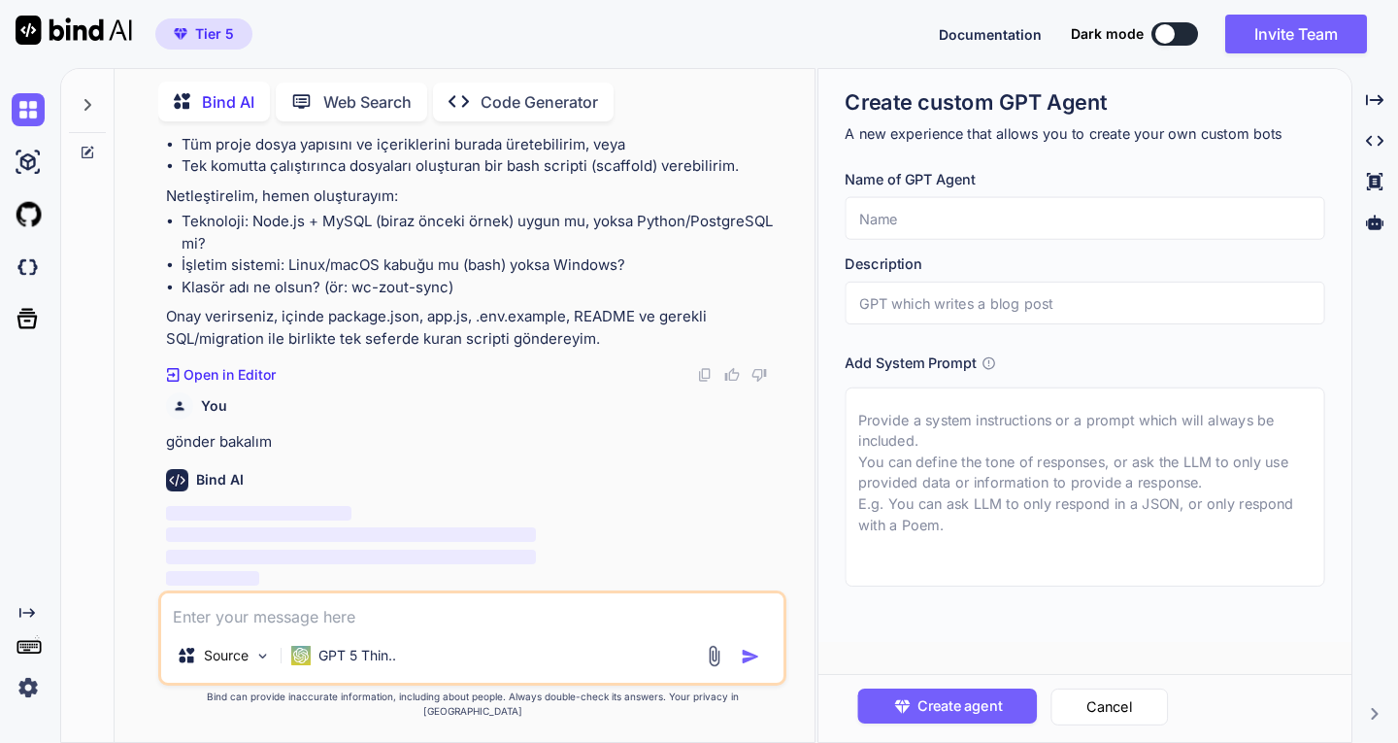
scroll to position [12722, 0]
click at [1373, 143] on icon "Created with Pixso." at bounding box center [1374, 140] width 17 height 17
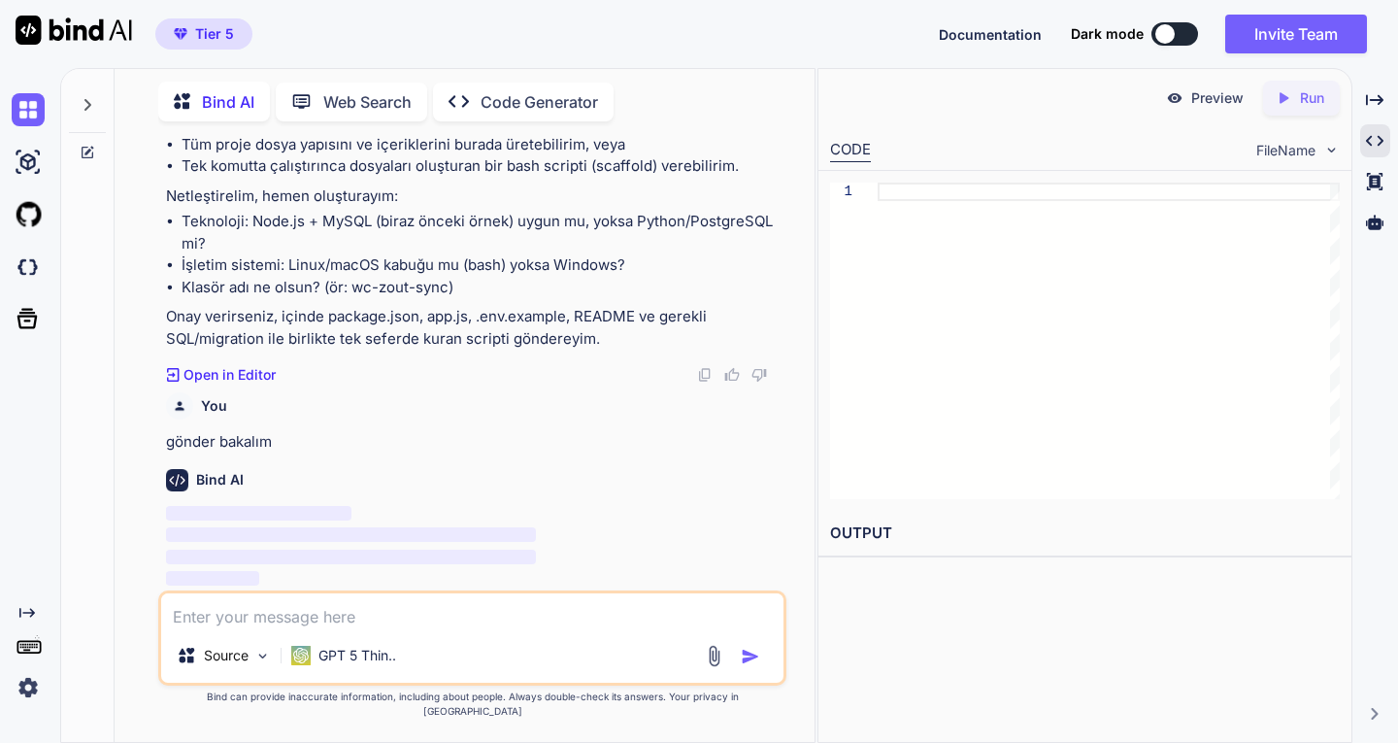
click at [537, 99] on p "Code Generator" at bounding box center [538, 101] width 117 height 23
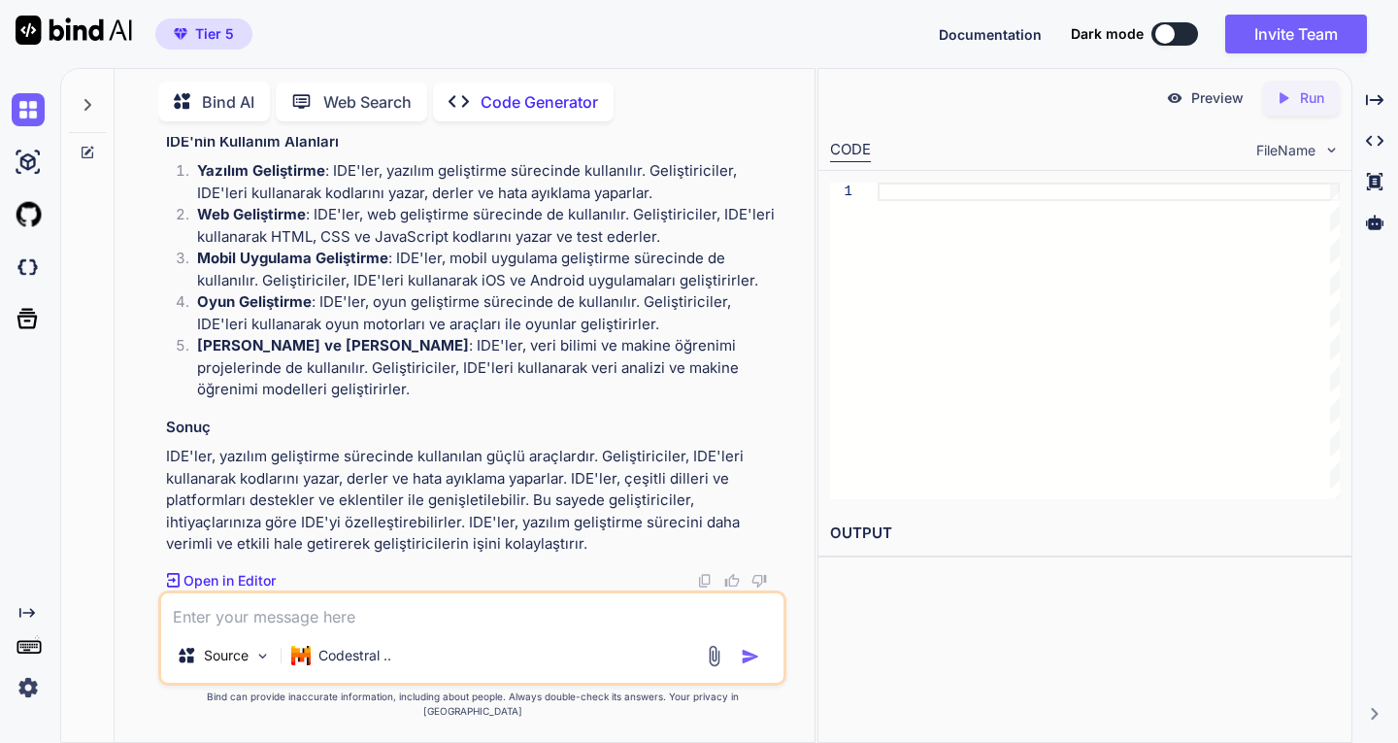
scroll to position [10263, 0]
click at [210, 94] on p "Bind AI" at bounding box center [228, 101] width 52 height 23
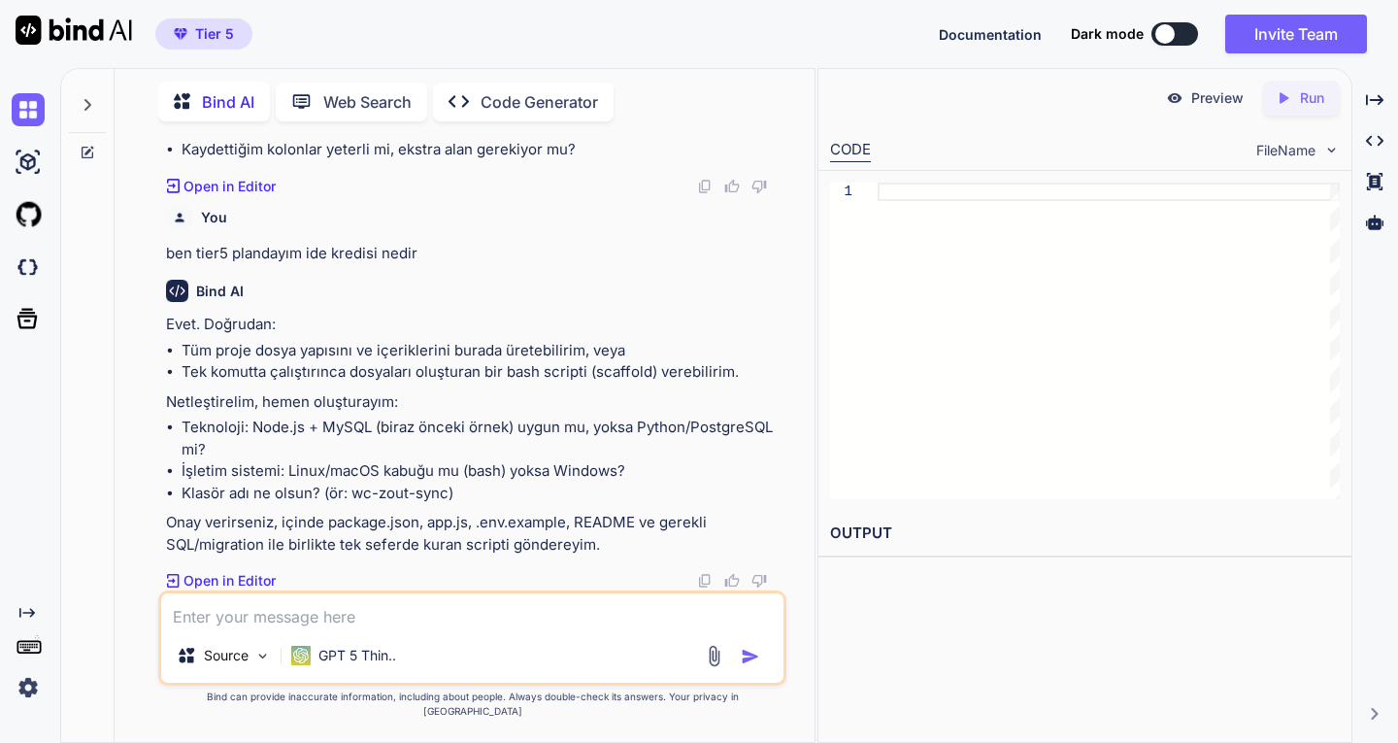
scroll to position [12518, 0]
click at [513, 99] on p "Code Generator" at bounding box center [538, 101] width 117 height 23
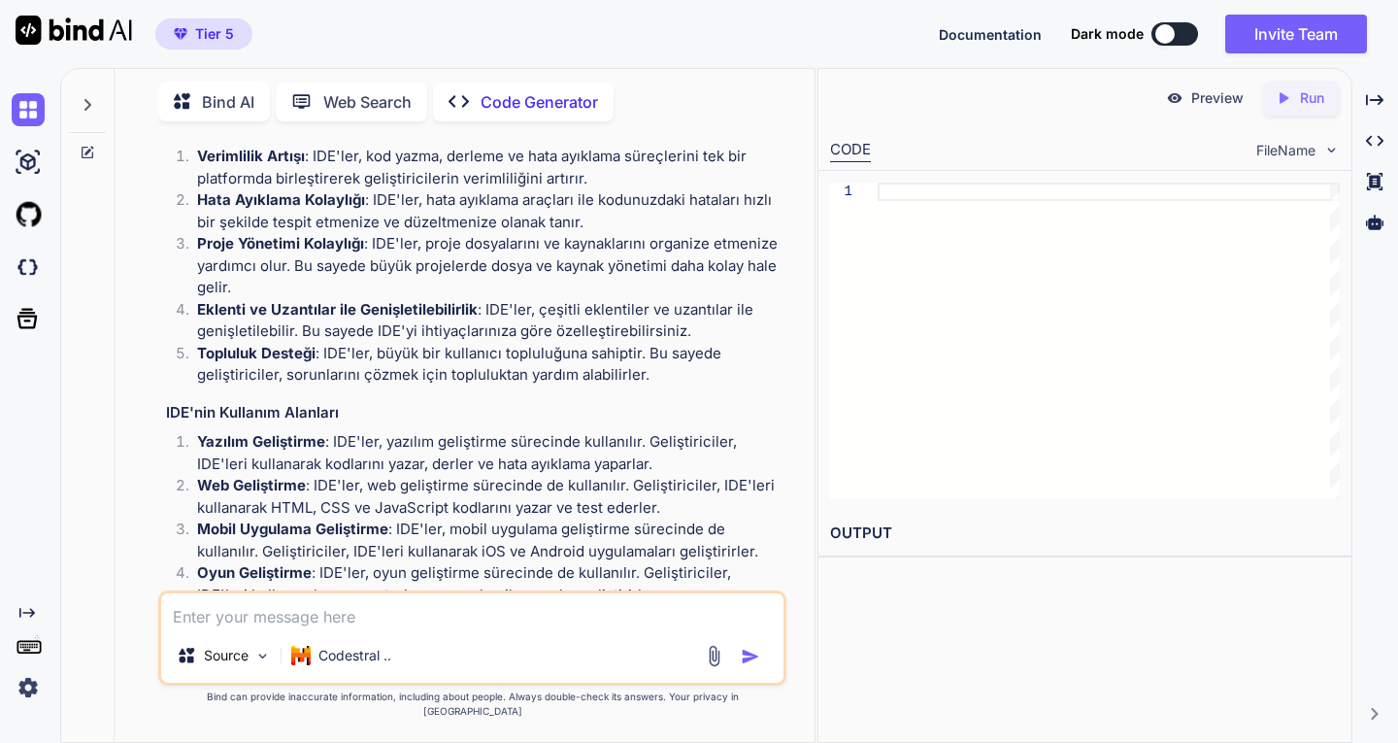
scroll to position [6760, 0]
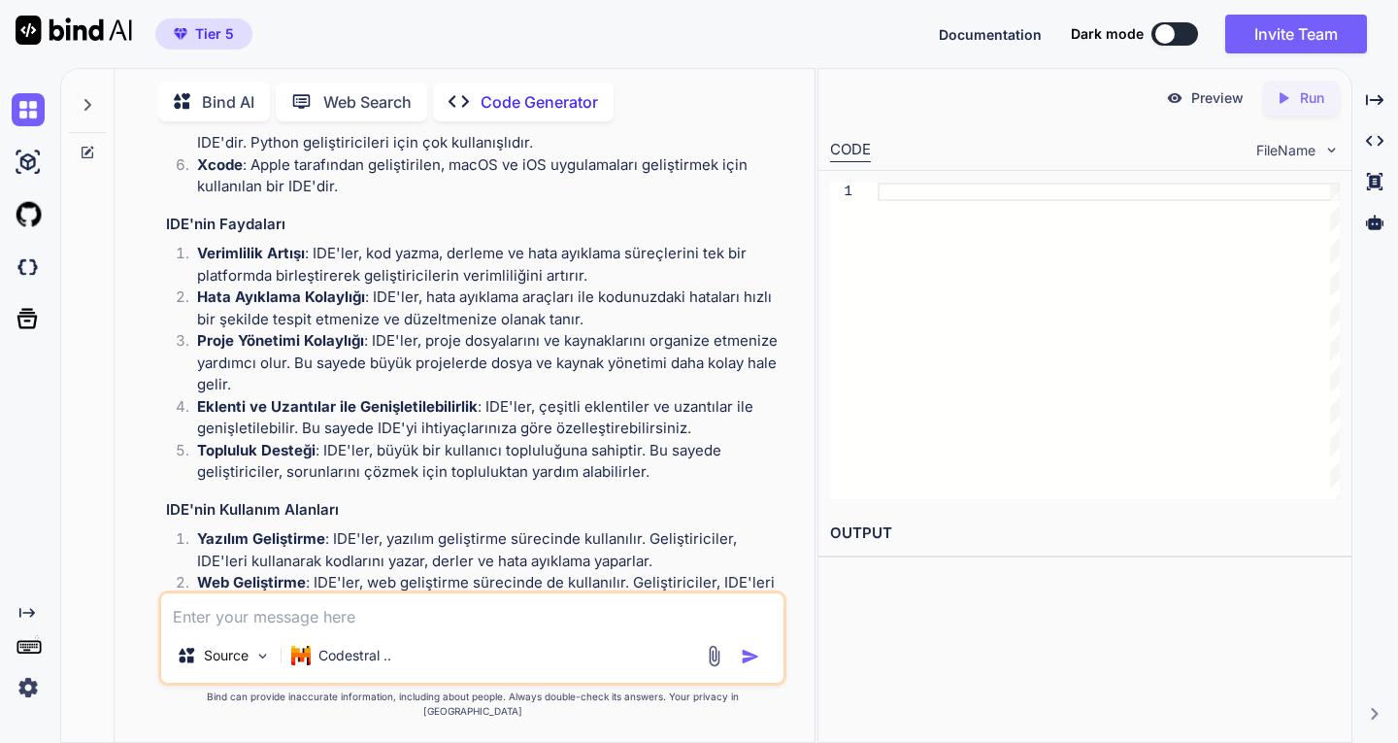
click at [220, 91] on p "Bind AI" at bounding box center [228, 101] width 52 height 23
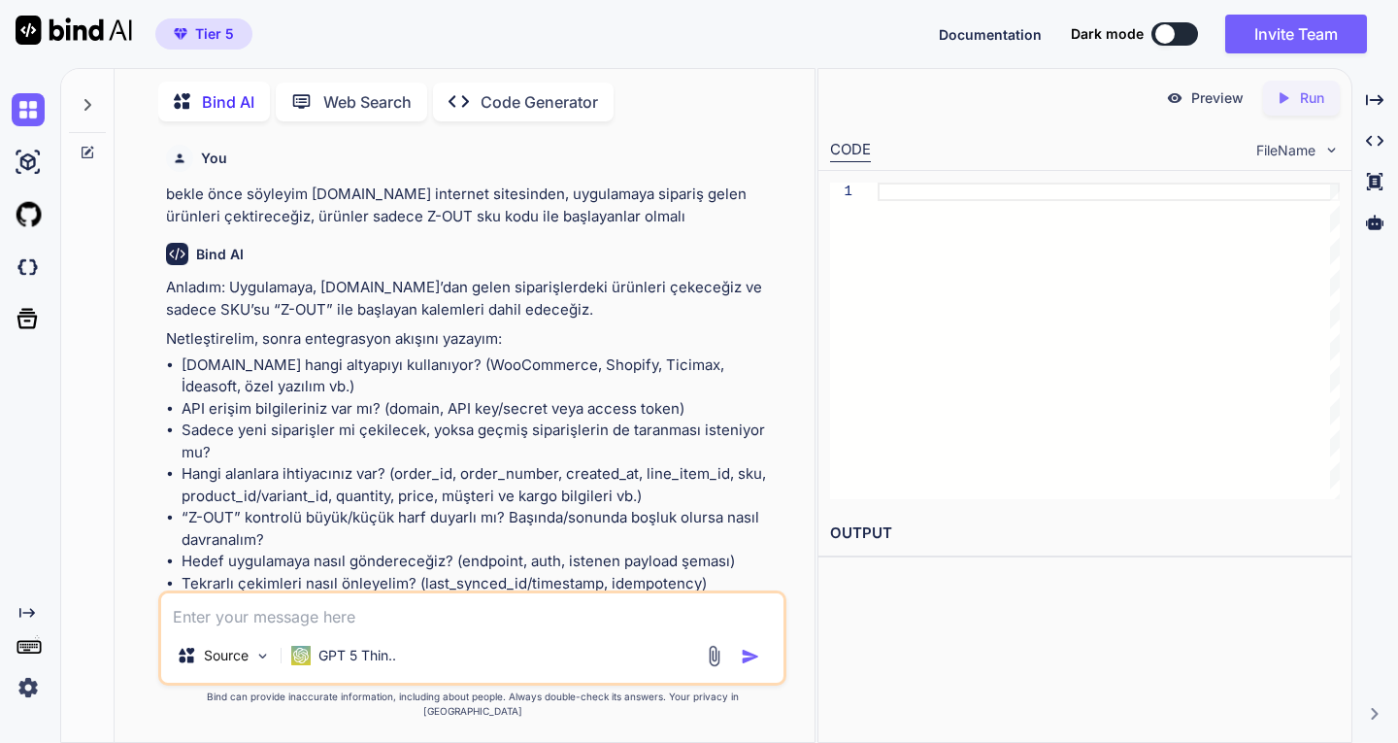
drag, startPoint x: 311, startPoint y: 194, endPoint x: 785, endPoint y: 212, distance: 475.0
click at [785, 212] on div "You bekle önce söyleyim [DOMAIN_NAME] internet sitesinden, uygulamaya sipariş g…" at bounding box center [473, 363] width 623 height 453
copy p "[DOMAIN_NAME] internet sitesinden, uygulamaya sipariş gelen ürünleri çektireceğ…"
click at [521, 84] on div "Created with Pixso. Code Generator" at bounding box center [523, 102] width 181 height 39
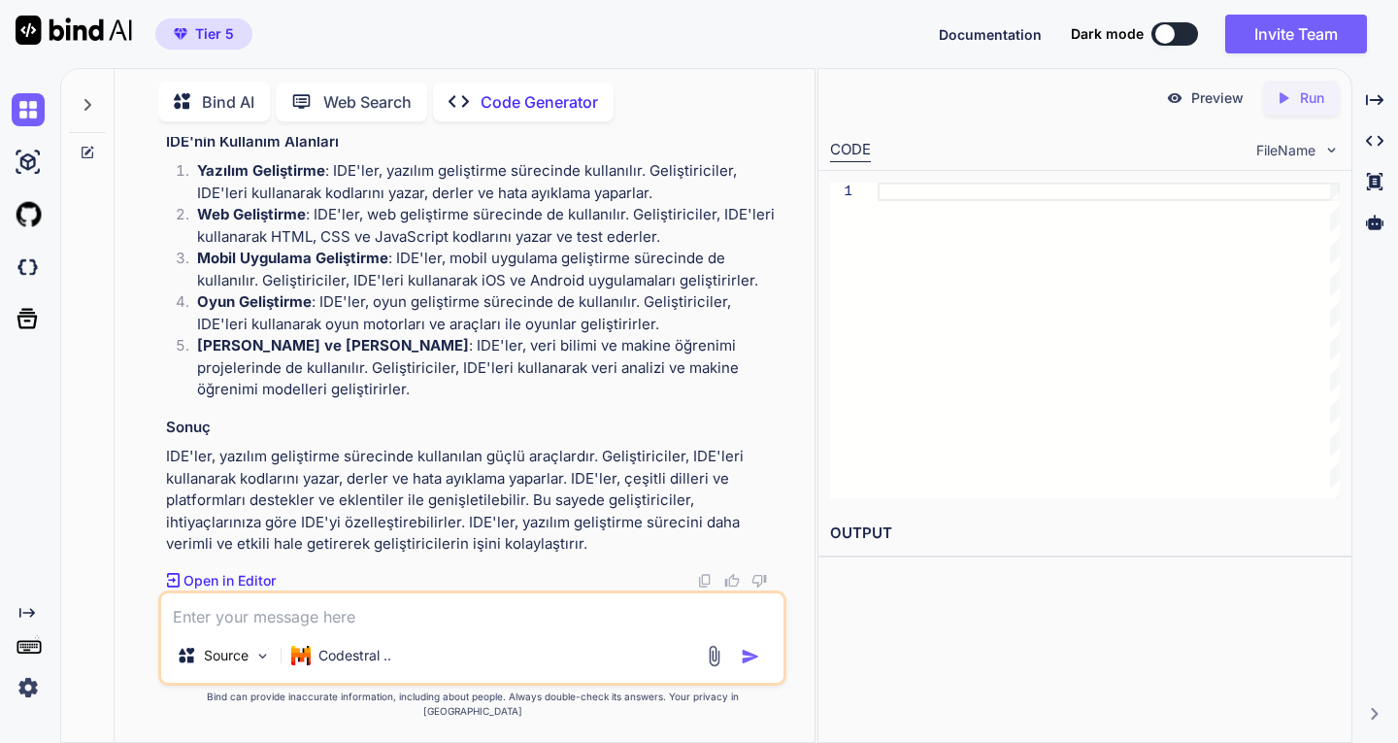
scroll to position [10263, 0]
click at [282, 623] on textarea at bounding box center [471, 610] width 621 height 35
type textarea "[DOMAIN_NAME] internet sitesinden, uygulamaya sipariş gelen ürünleri çektireceğ…"
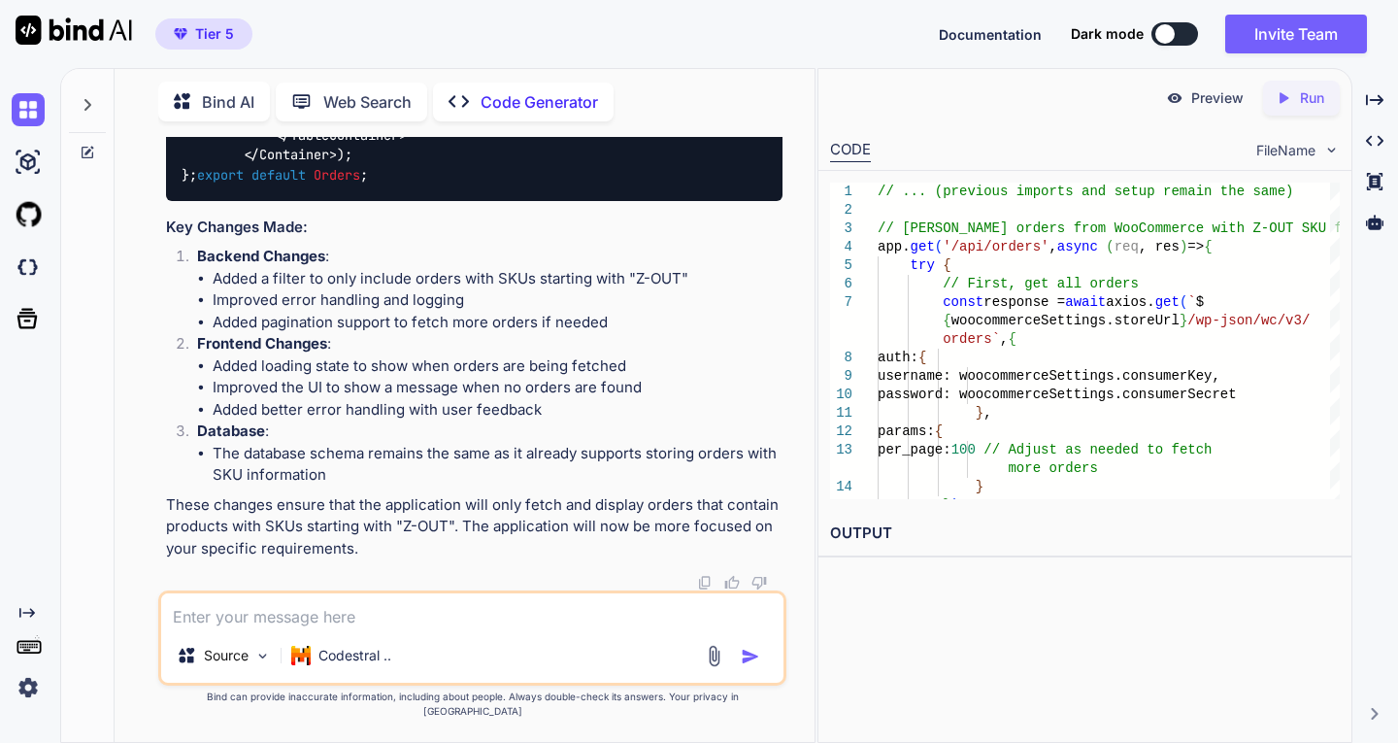
scroll to position [12131, 0]
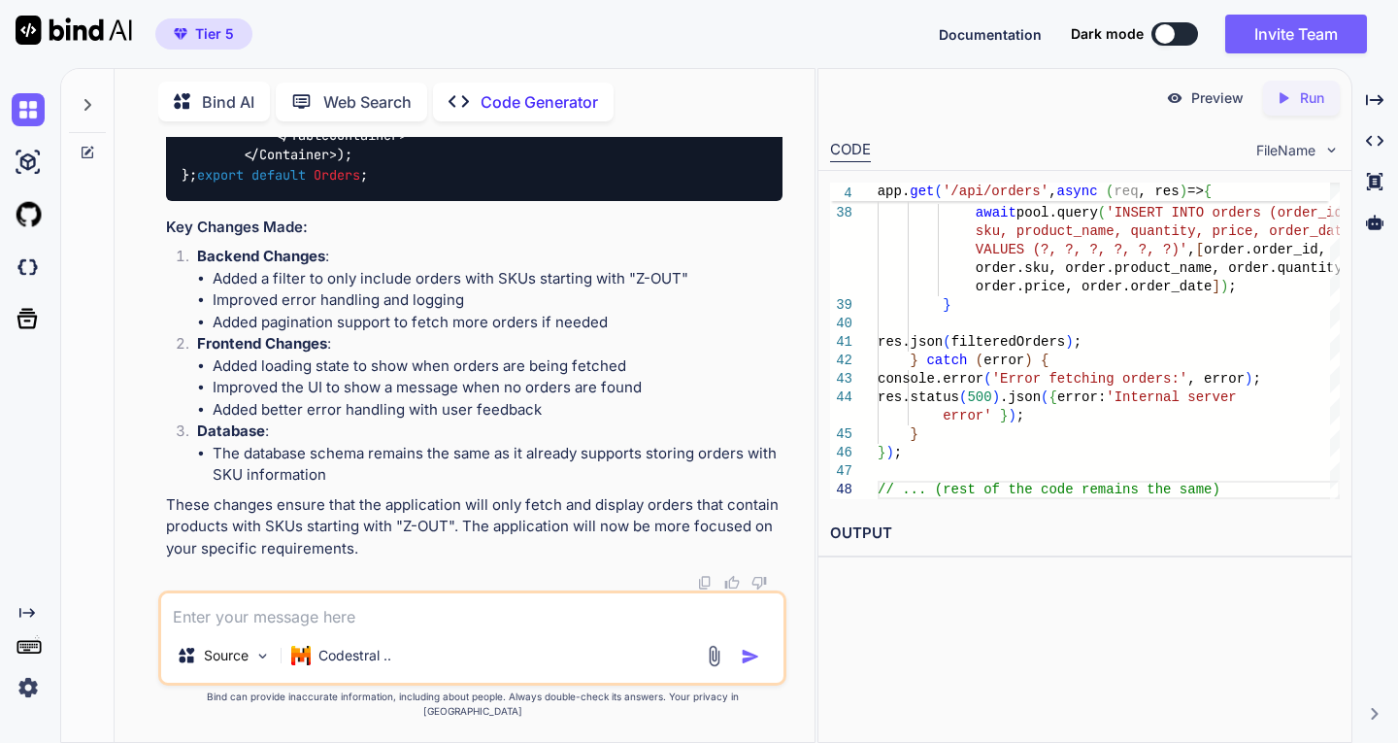
click at [1305, 105] on p "Run" at bounding box center [1312, 97] width 24 height 19
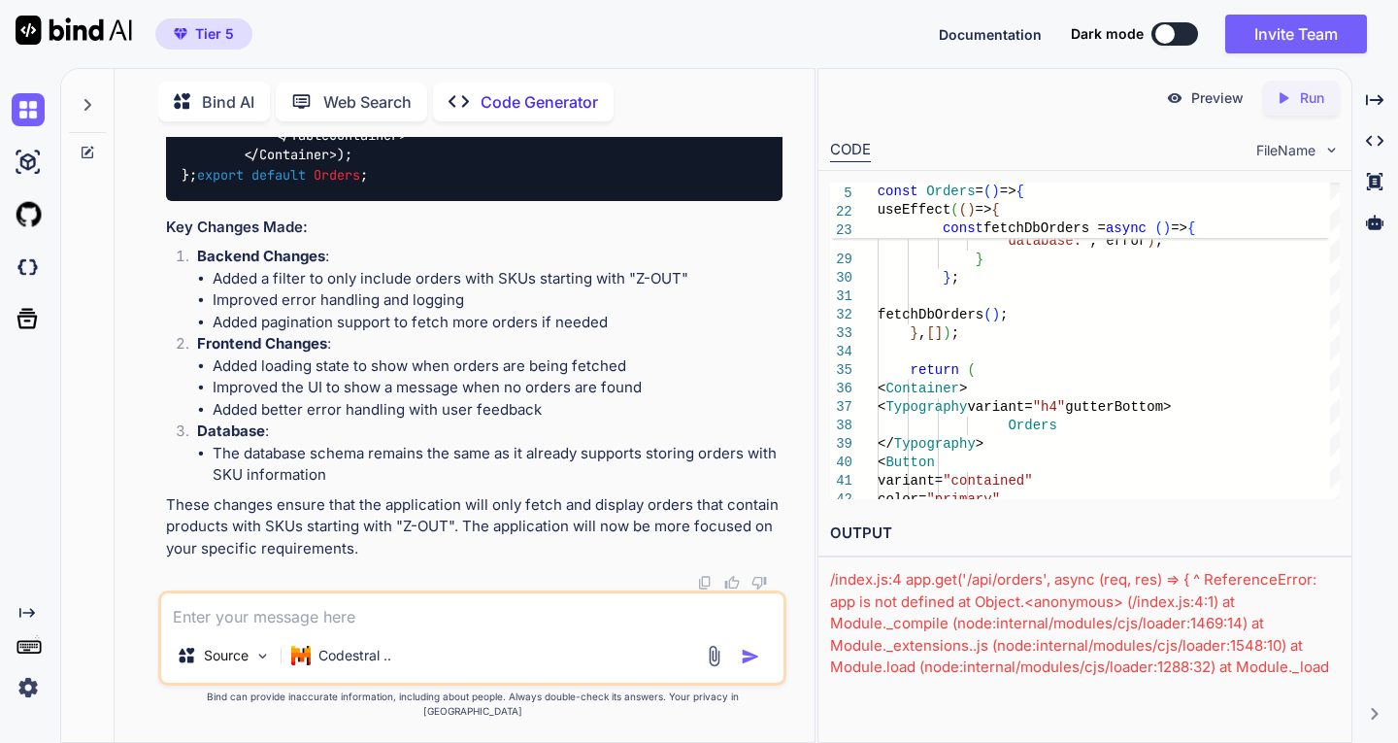
click at [1307, 102] on p "Run" at bounding box center [1312, 97] width 24 height 19
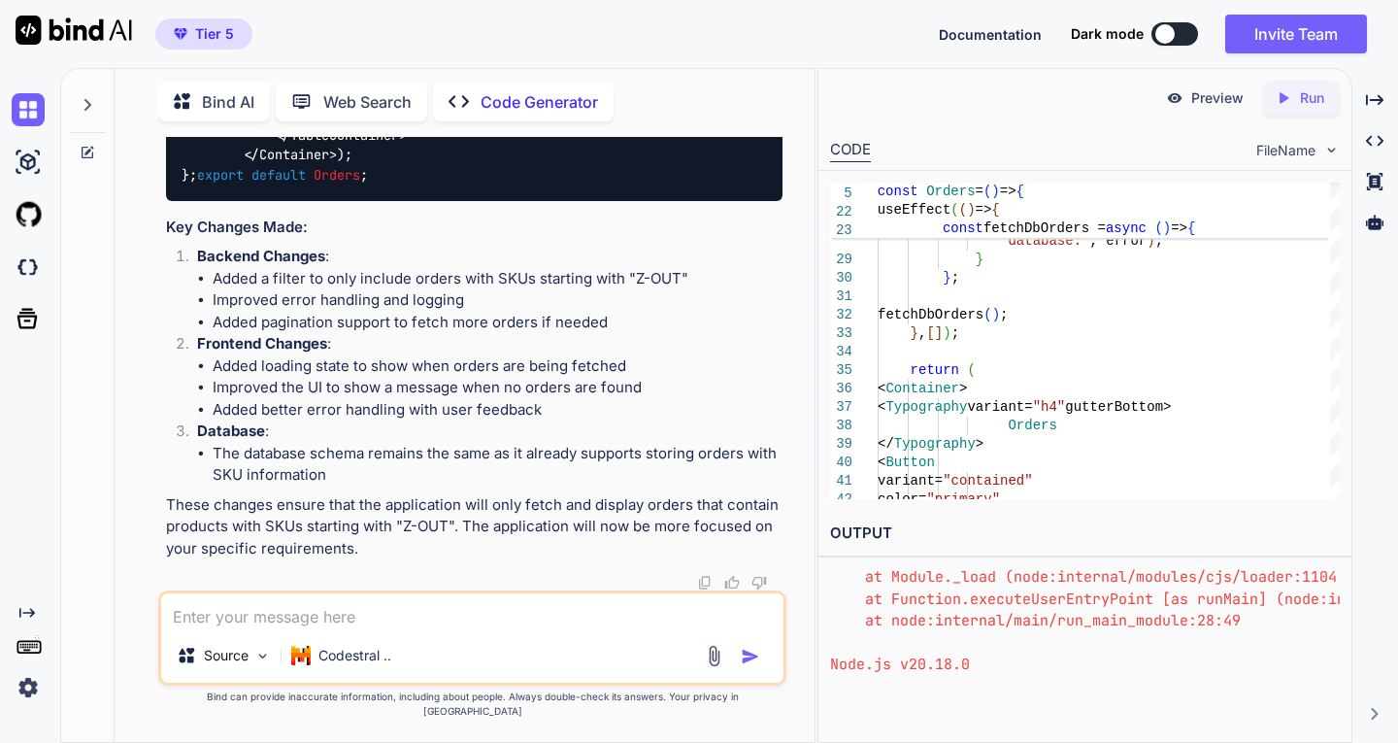
scroll to position [14964, 0]
